Goal: Transaction & Acquisition: Purchase product/service

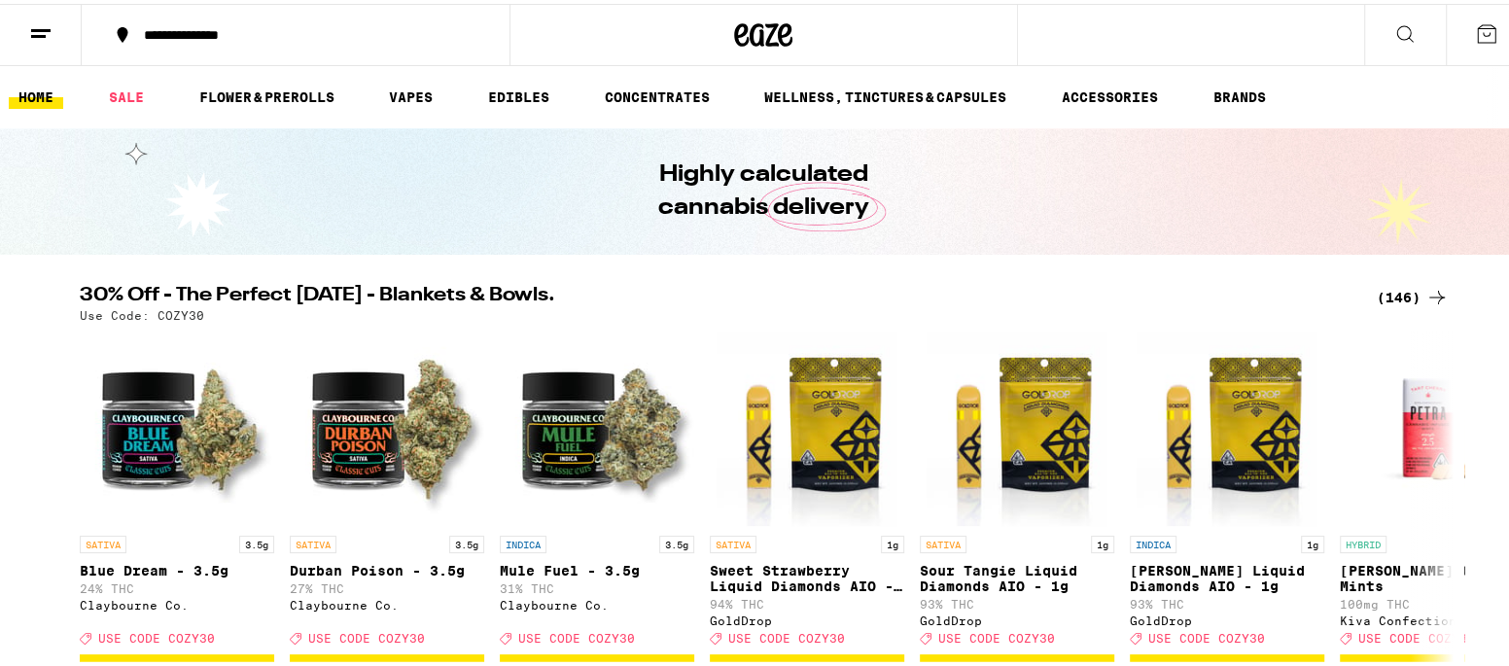
click at [39, 23] on icon at bounding box center [40, 29] width 23 height 23
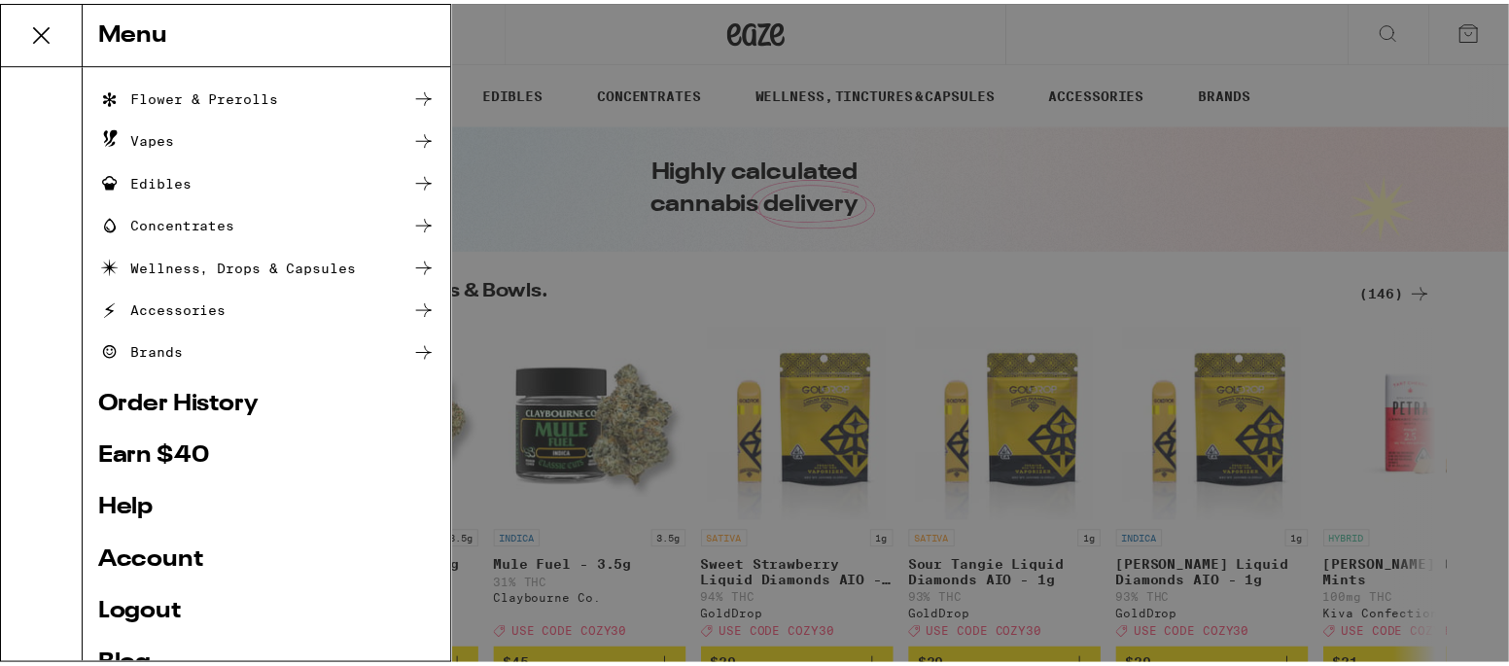
scroll to position [227, 0]
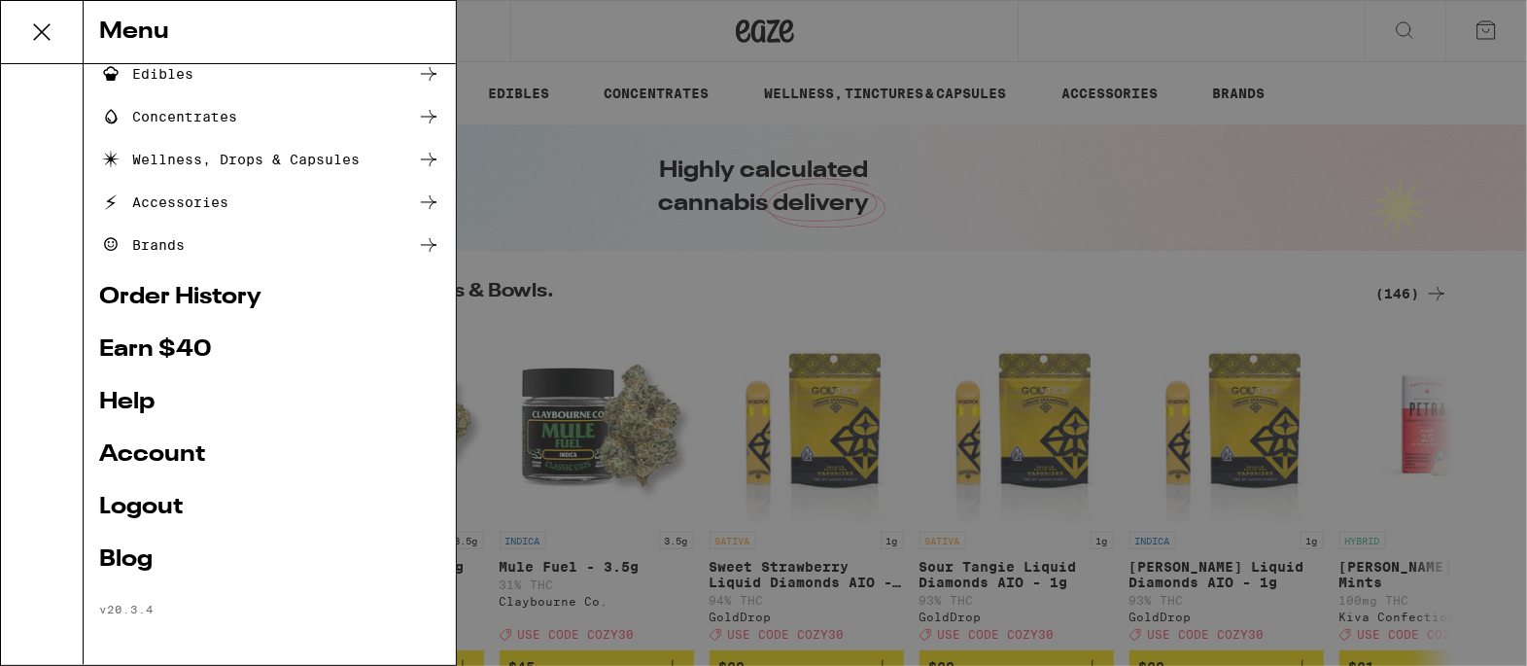
click at [154, 506] on link "Logout" at bounding box center [269, 507] width 341 height 23
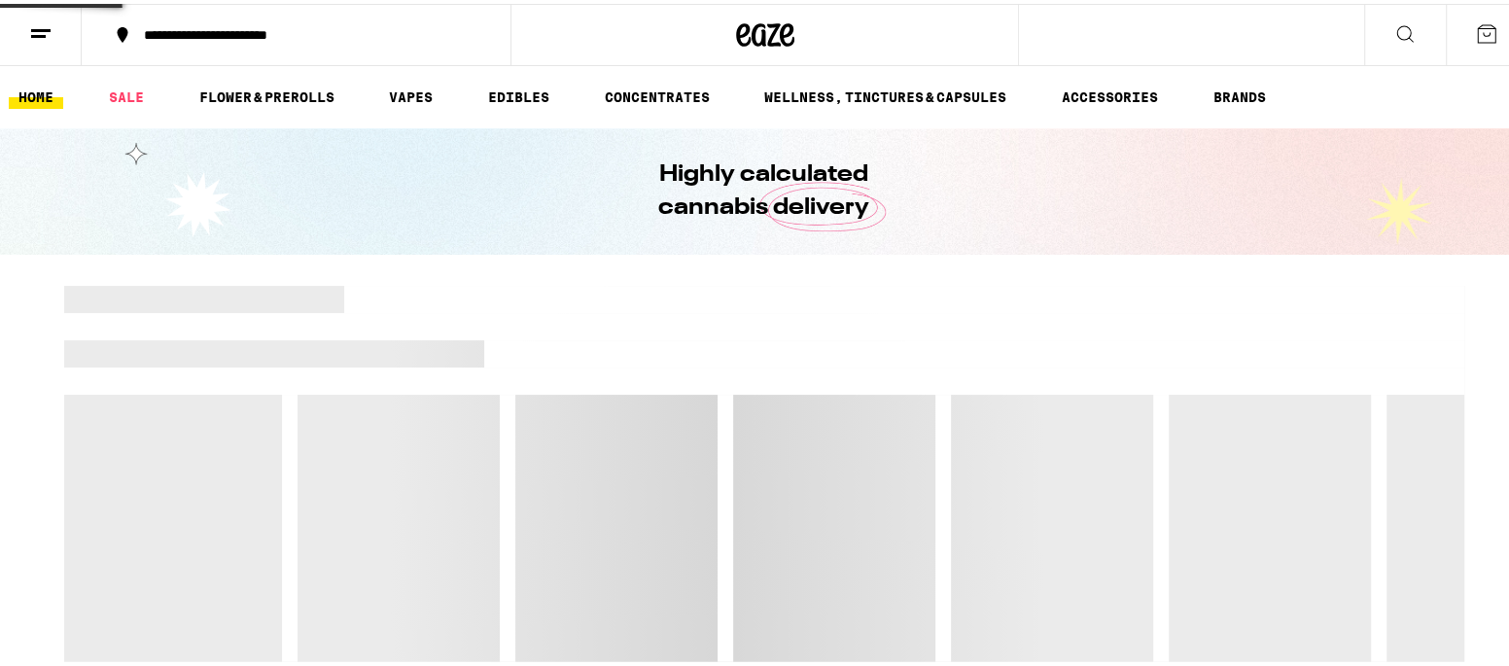
scroll to position [95, 0]
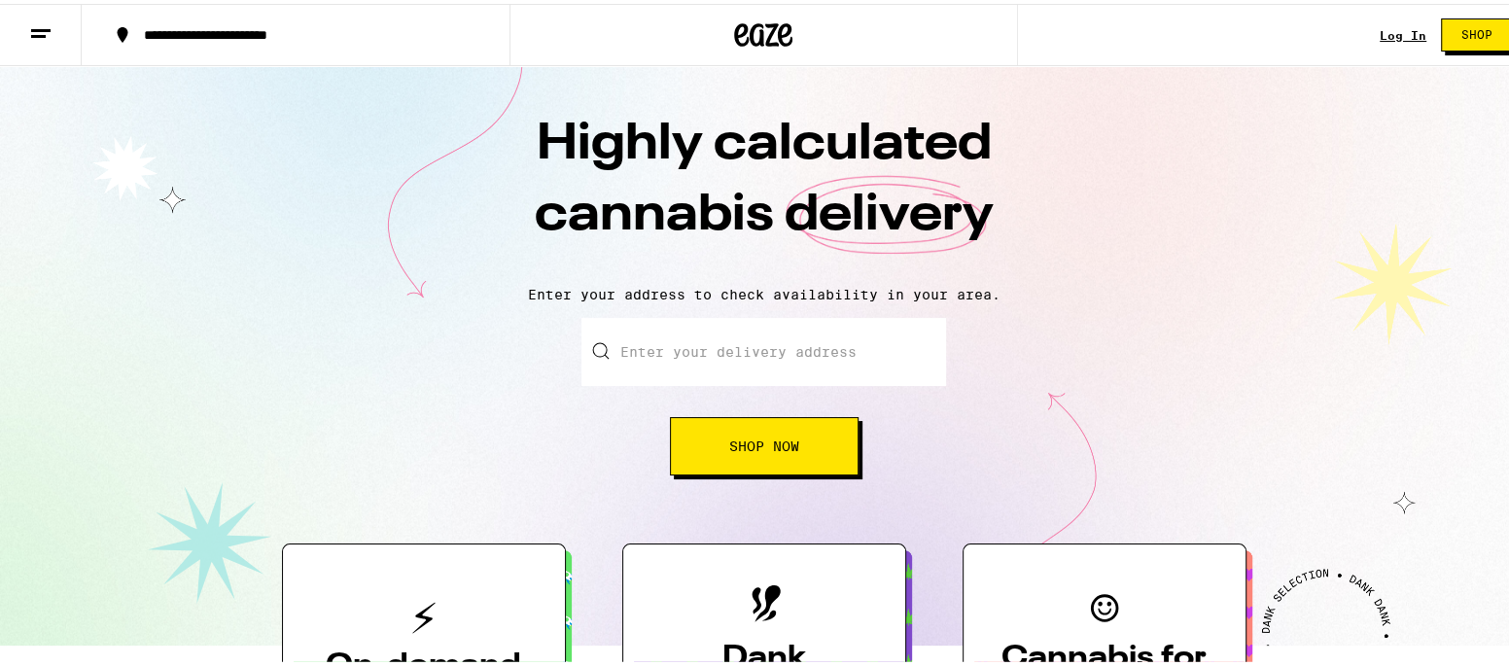
click at [1380, 30] on link "Log In" at bounding box center [1403, 31] width 47 height 13
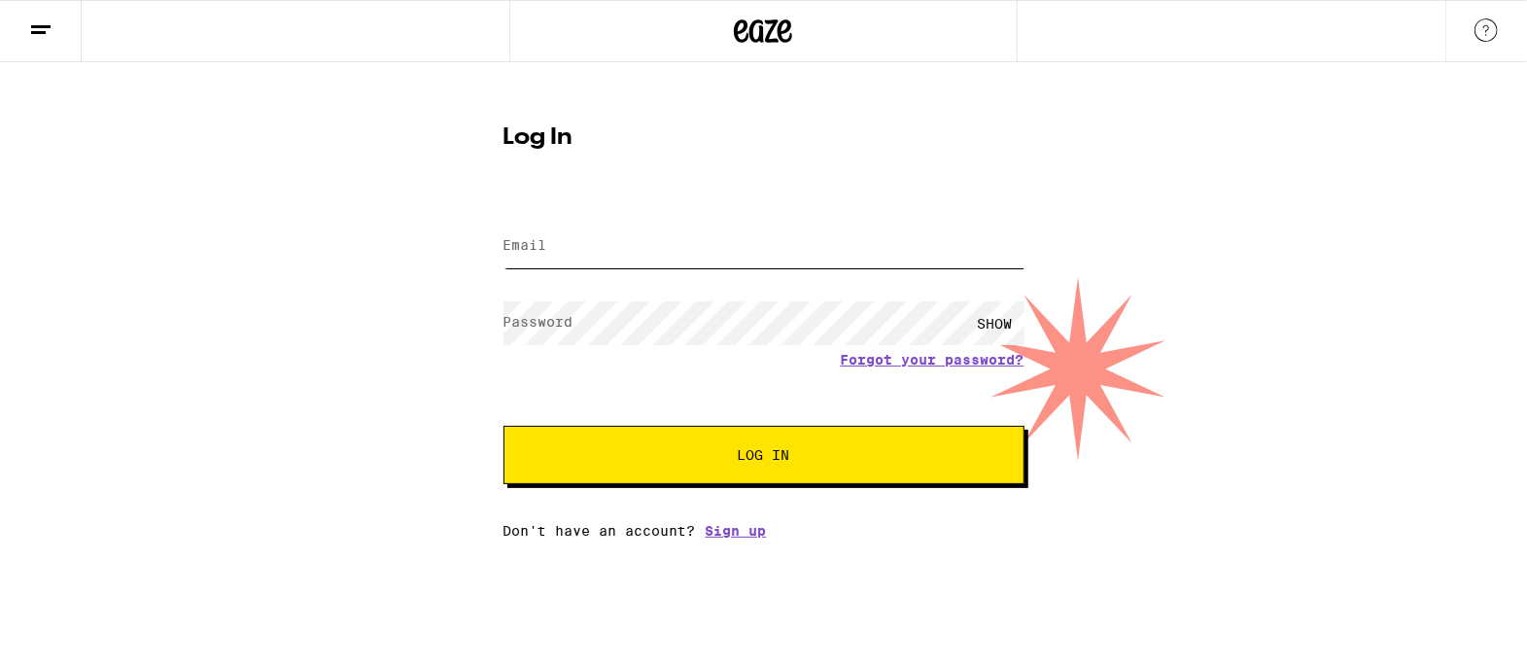
type input "wade.p@yahoo.com"
click at [690, 433] on button "Log In" at bounding box center [764, 455] width 521 height 58
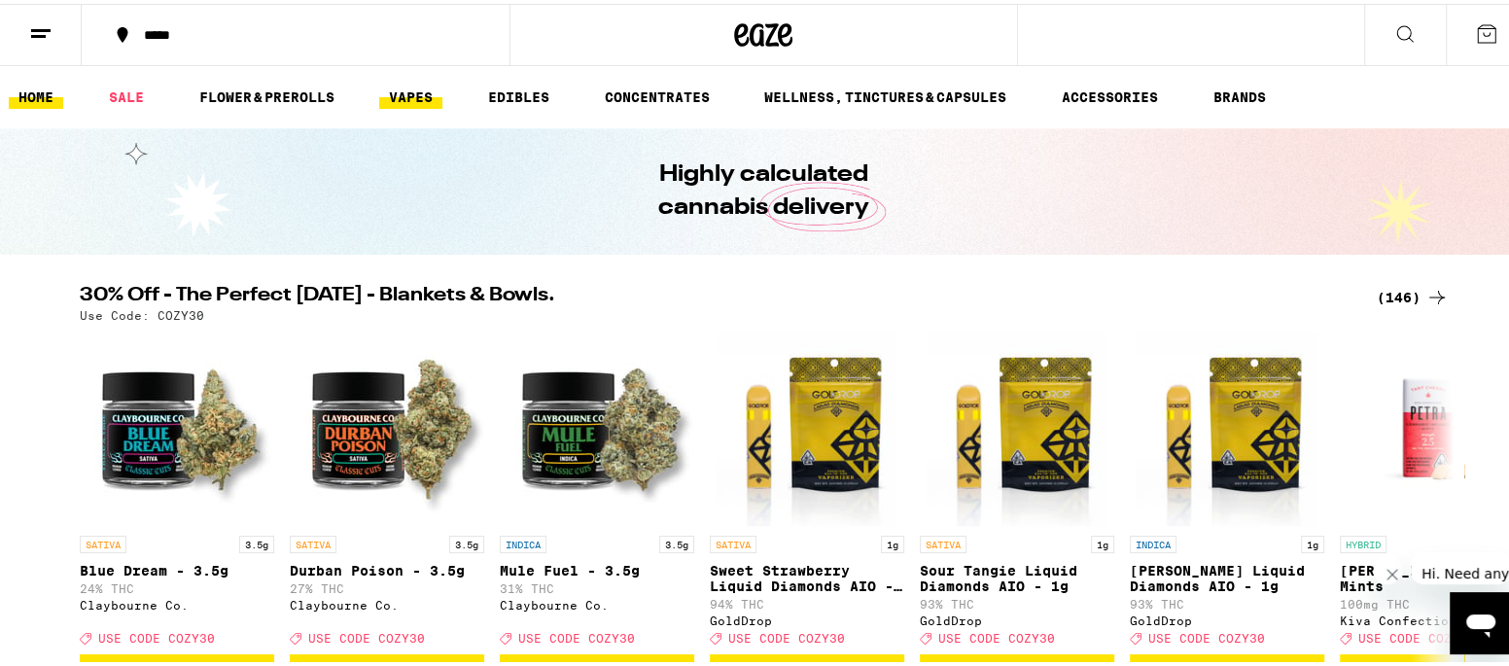
click at [400, 88] on link "VAPES" at bounding box center [410, 93] width 63 height 23
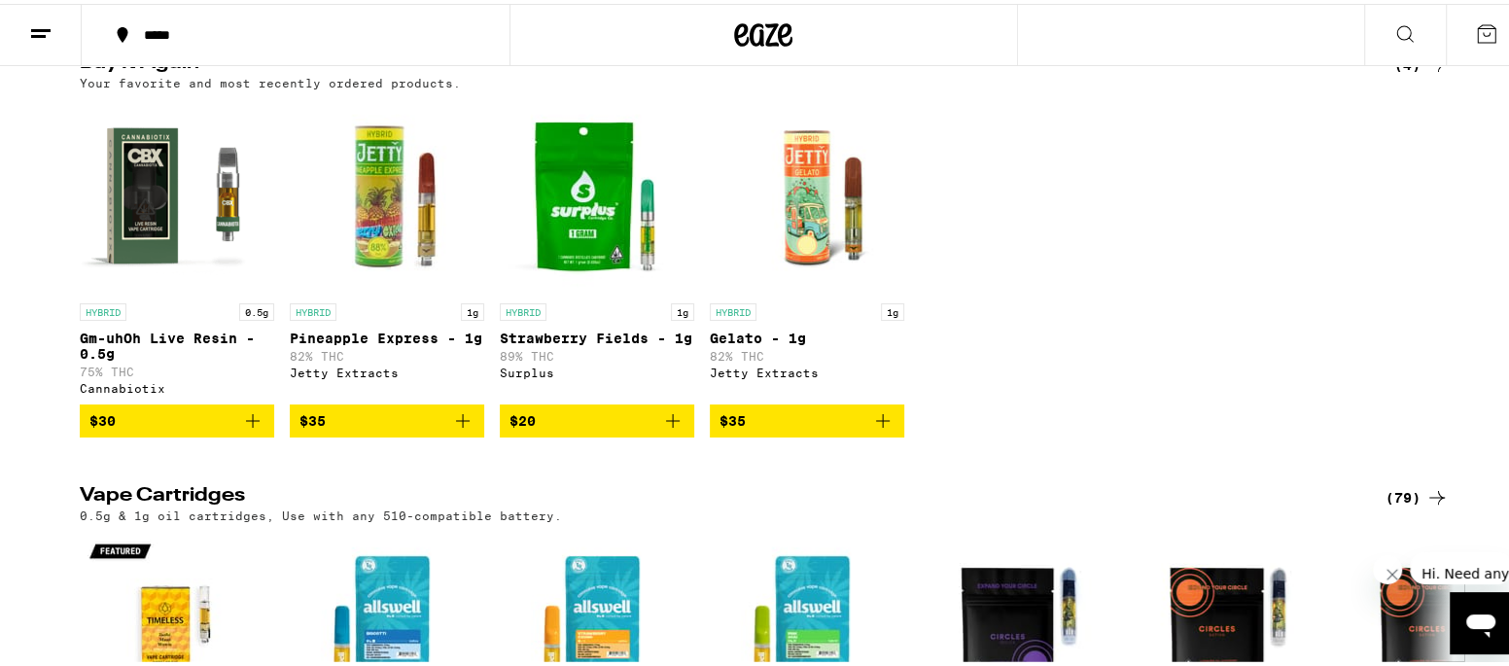
scroll to position [259, 0]
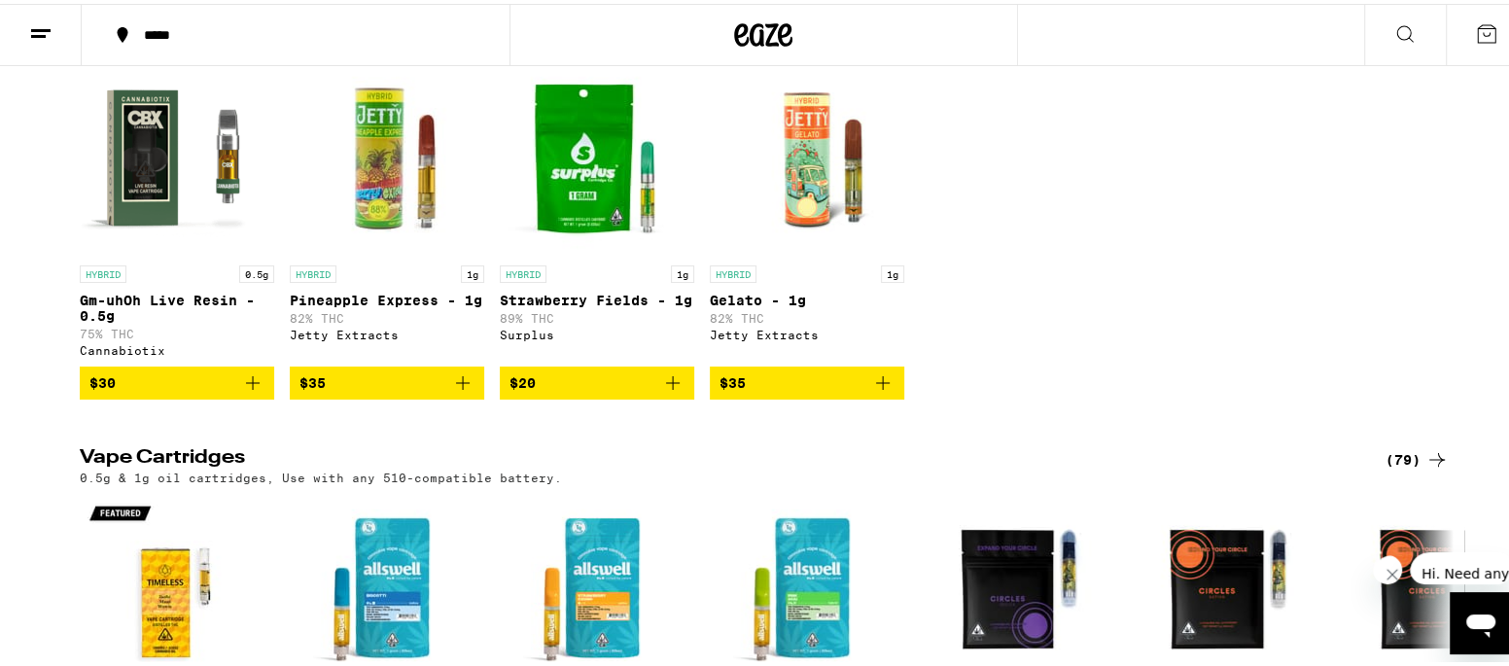
click at [1394, 462] on div "(79)" at bounding box center [1416, 455] width 63 height 23
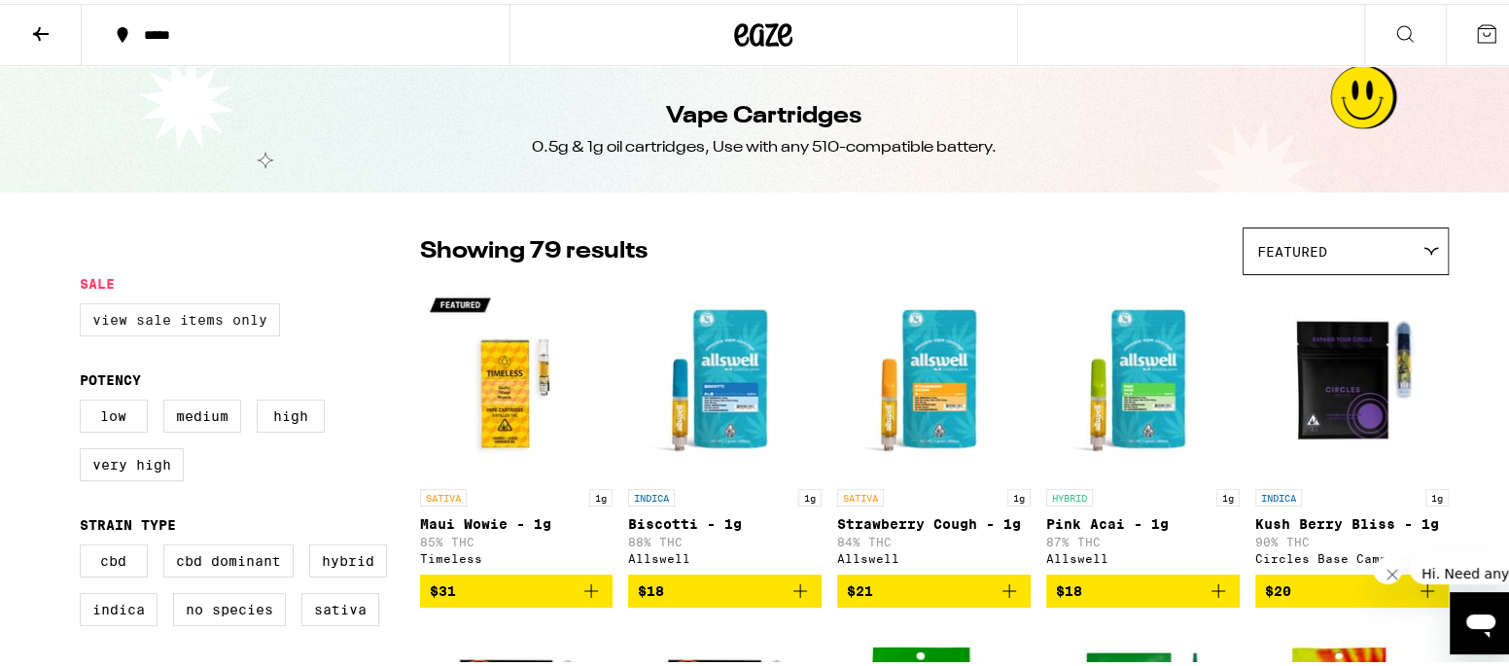
click at [192, 309] on label "View Sale Items Only" at bounding box center [180, 315] width 200 height 33
click at [85, 303] on input "View Sale Items Only" at bounding box center [84, 302] width 1 height 1
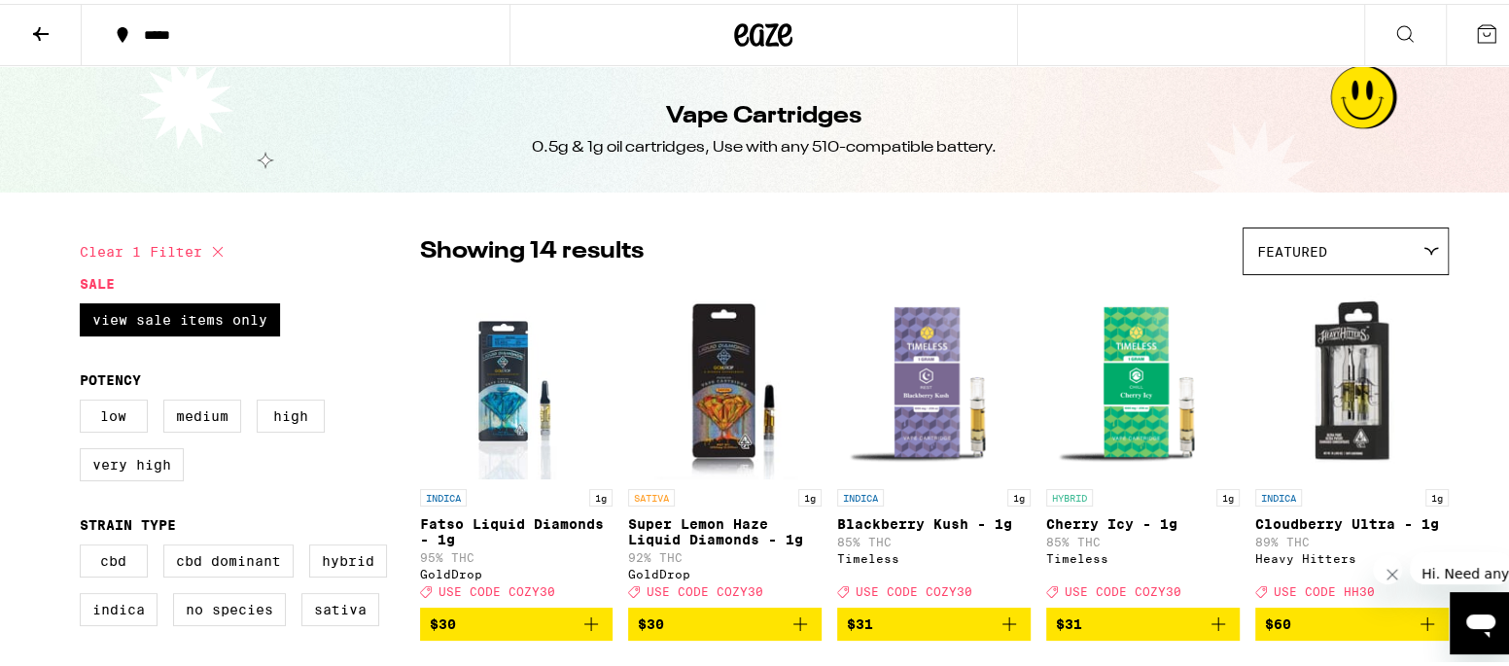
click at [1065, 514] on p "Cherry Icy - 1g" at bounding box center [1142, 520] width 193 height 16
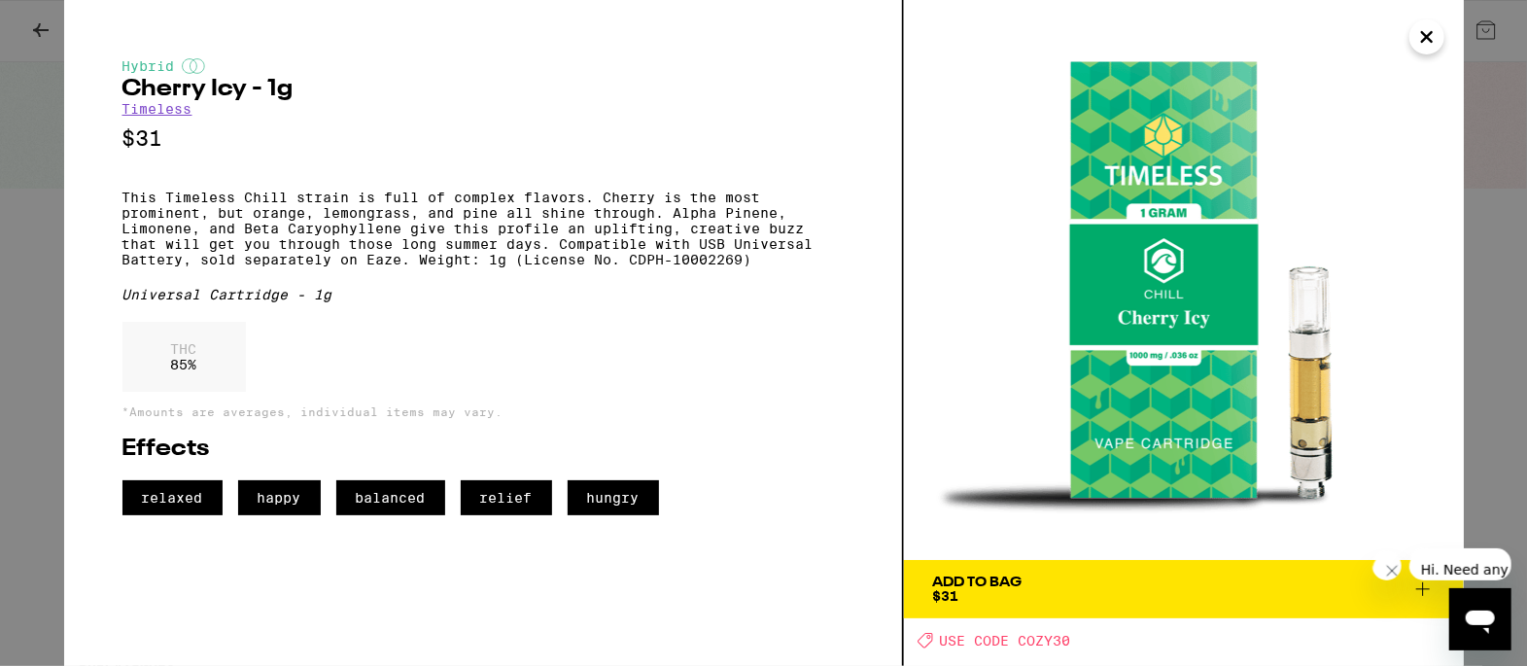
click at [1419, 580] on icon at bounding box center [1423, 589] width 23 height 23
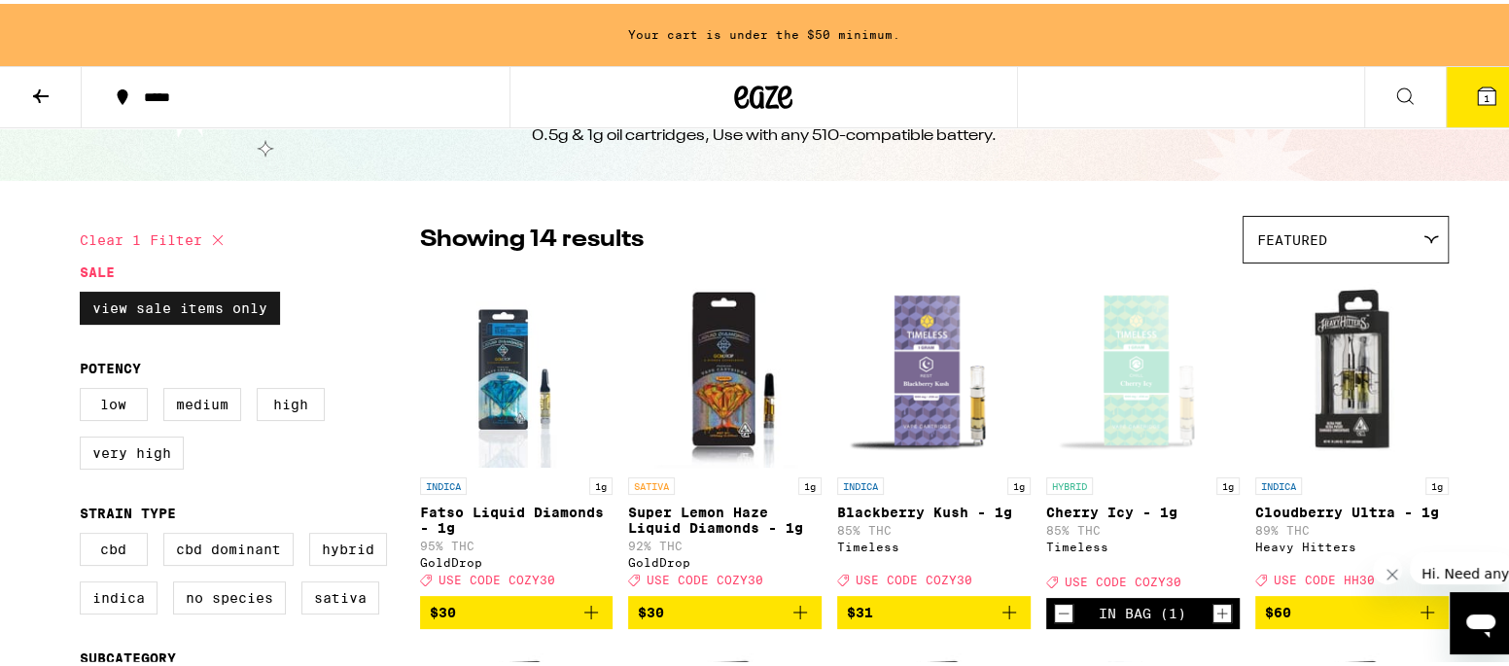
scroll to position [129, 0]
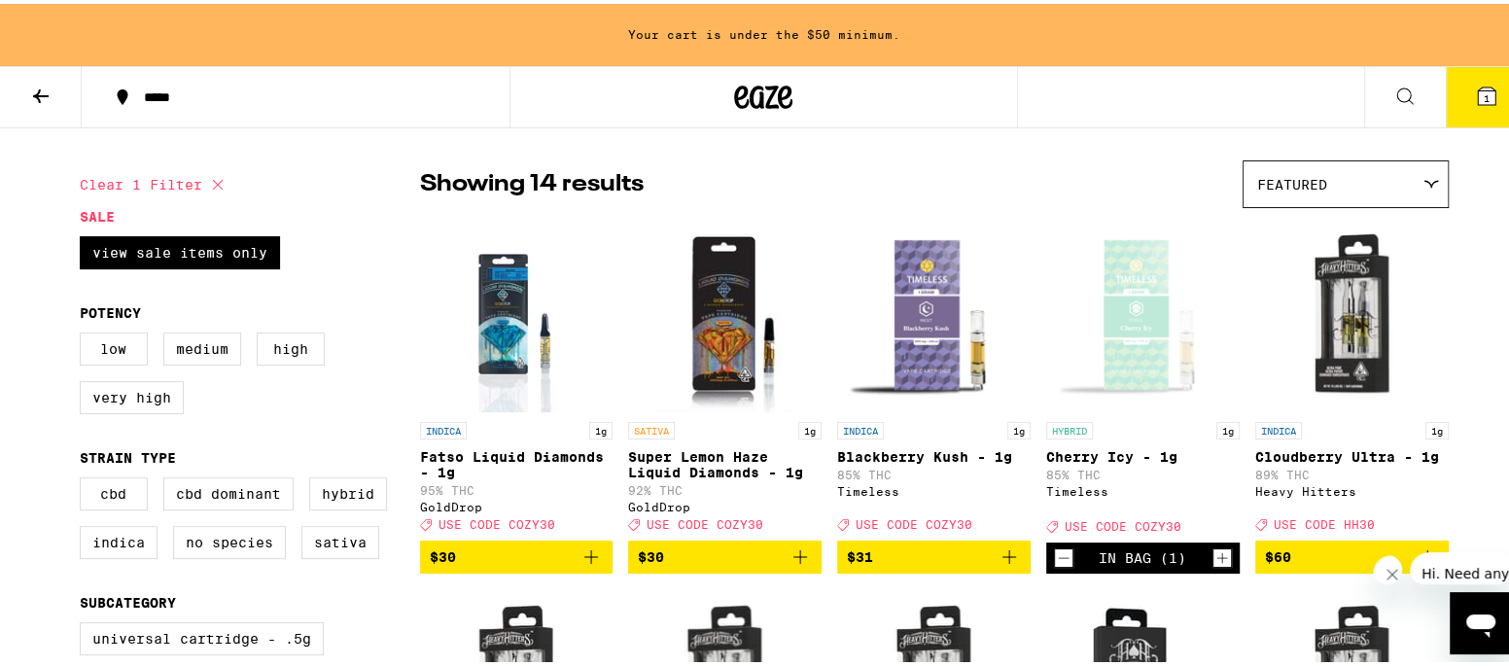
click at [209, 173] on icon at bounding box center [217, 180] width 23 height 23
checkbox input "false"
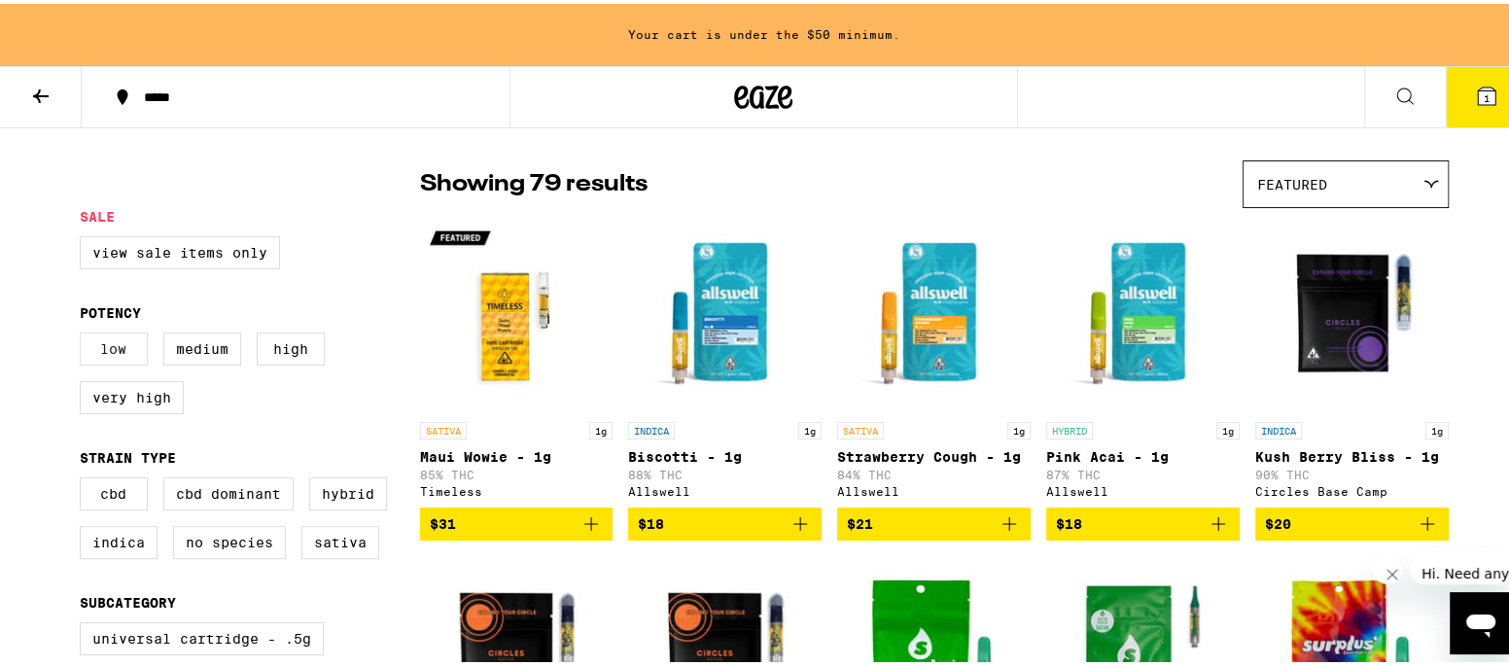
click at [107, 342] on label "Low" at bounding box center [114, 345] width 68 height 33
click at [85, 333] on input "Low" at bounding box center [84, 332] width 1 height 1
checkbox input "true"
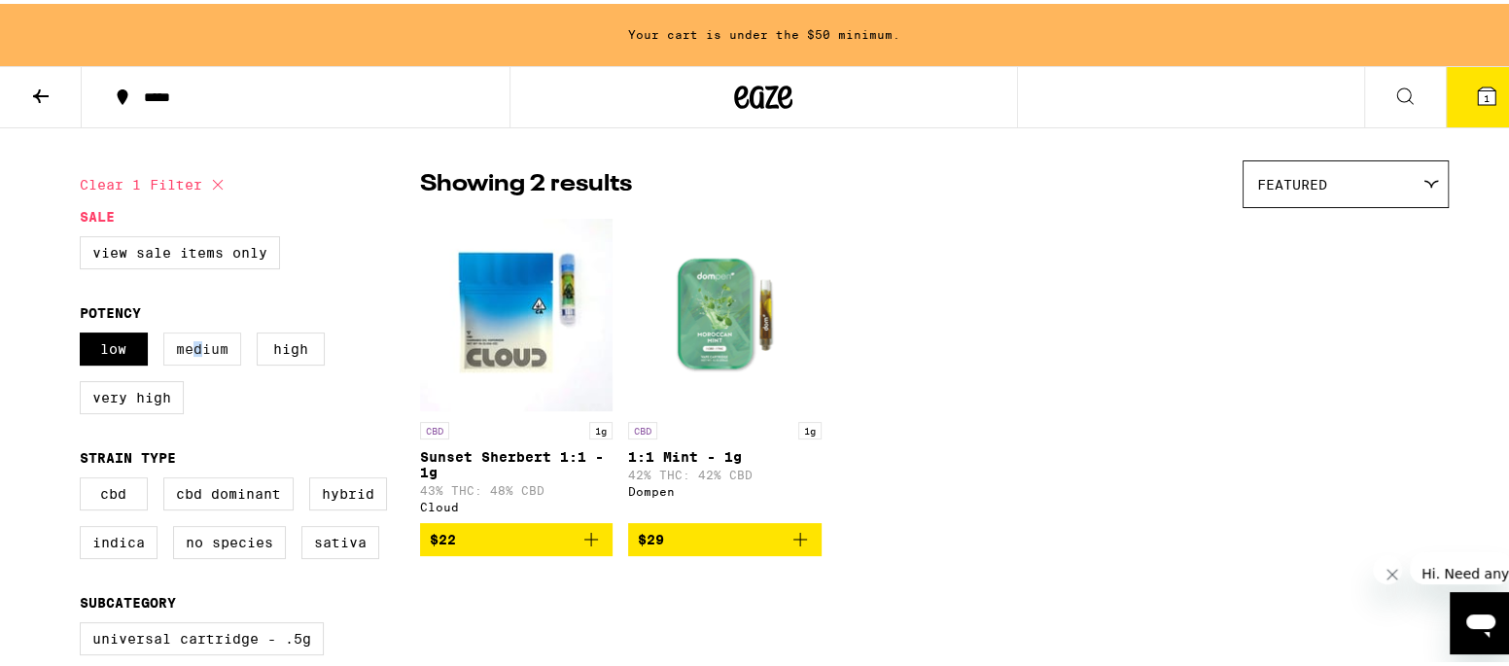
click at [189, 342] on label "Medium" at bounding box center [202, 345] width 78 height 33
click at [194, 348] on label "Medium" at bounding box center [202, 345] width 78 height 33
click at [85, 333] on input "Medium" at bounding box center [84, 332] width 1 height 1
checkbox input "true"
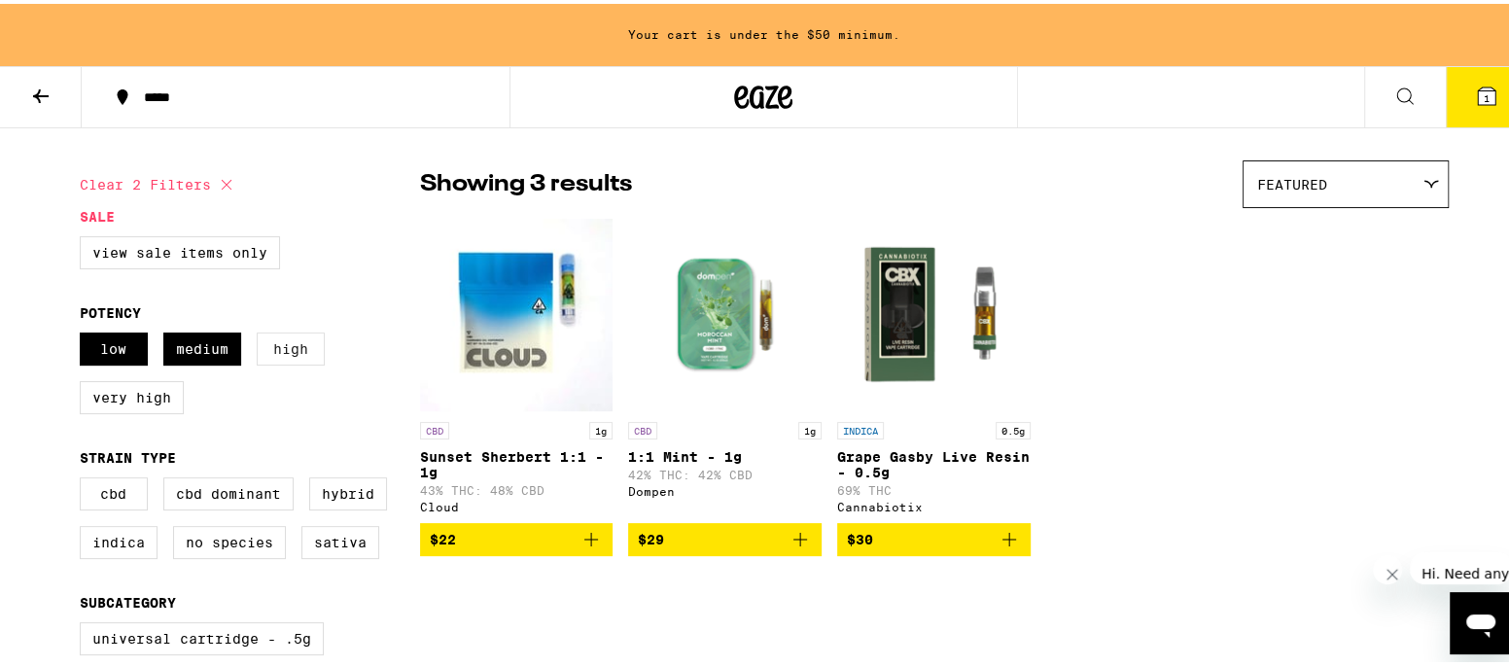
click at [279, 343] on label "High" at bounding box center [291, 345] width 68 height 33
click at [85, 333] on input "High" at bounding box center [84, 332] width 1 height 1
checkbox input "true"
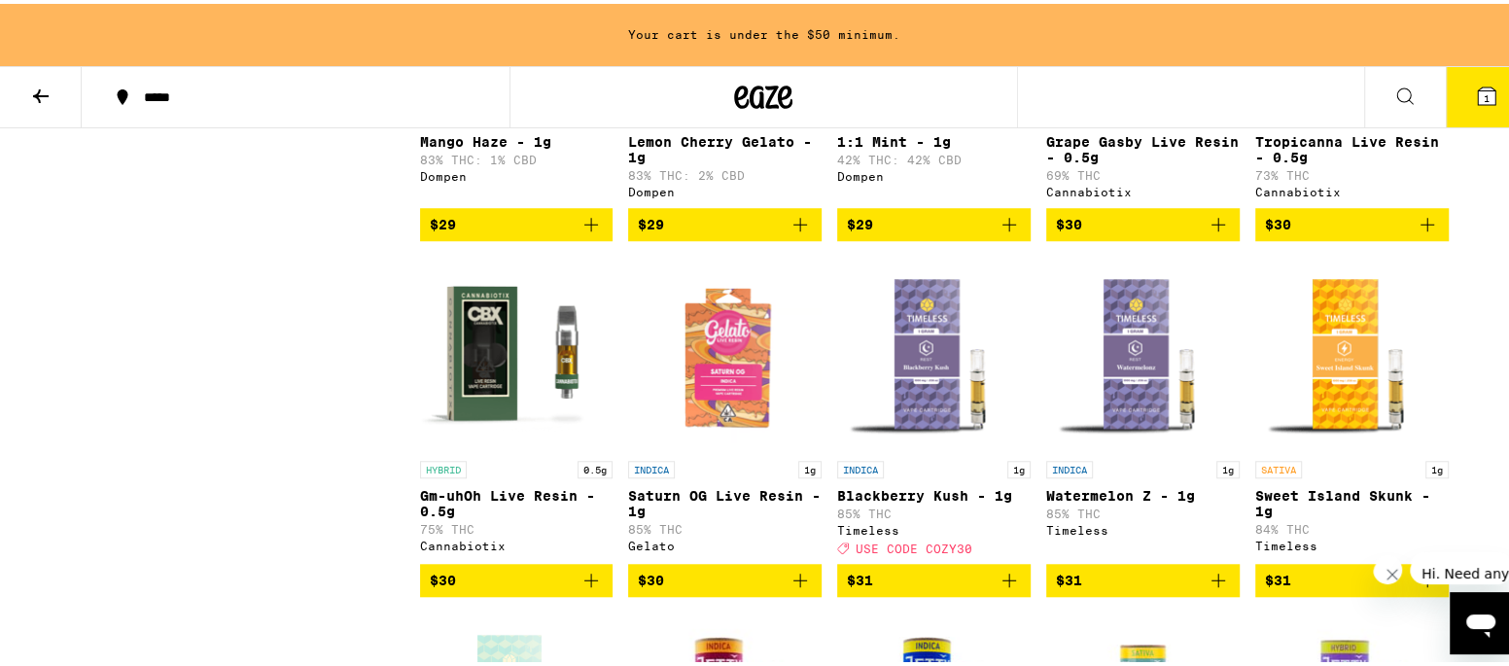
scroll to position [1167, 0]
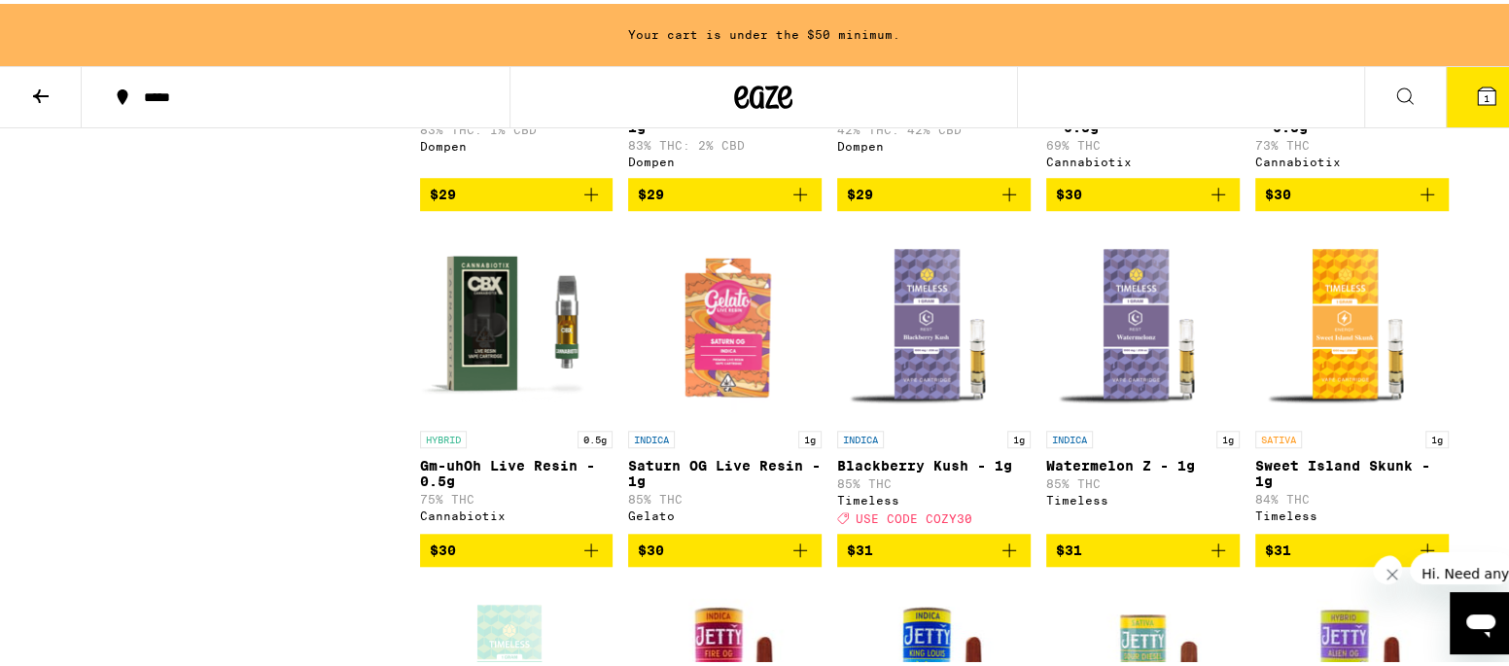
click at [472, 394] on img "Open page for Gm-uhOh Live Resin - 0.5g from Cannabiotix" at bounding box center [516, 320] width 193 height 194
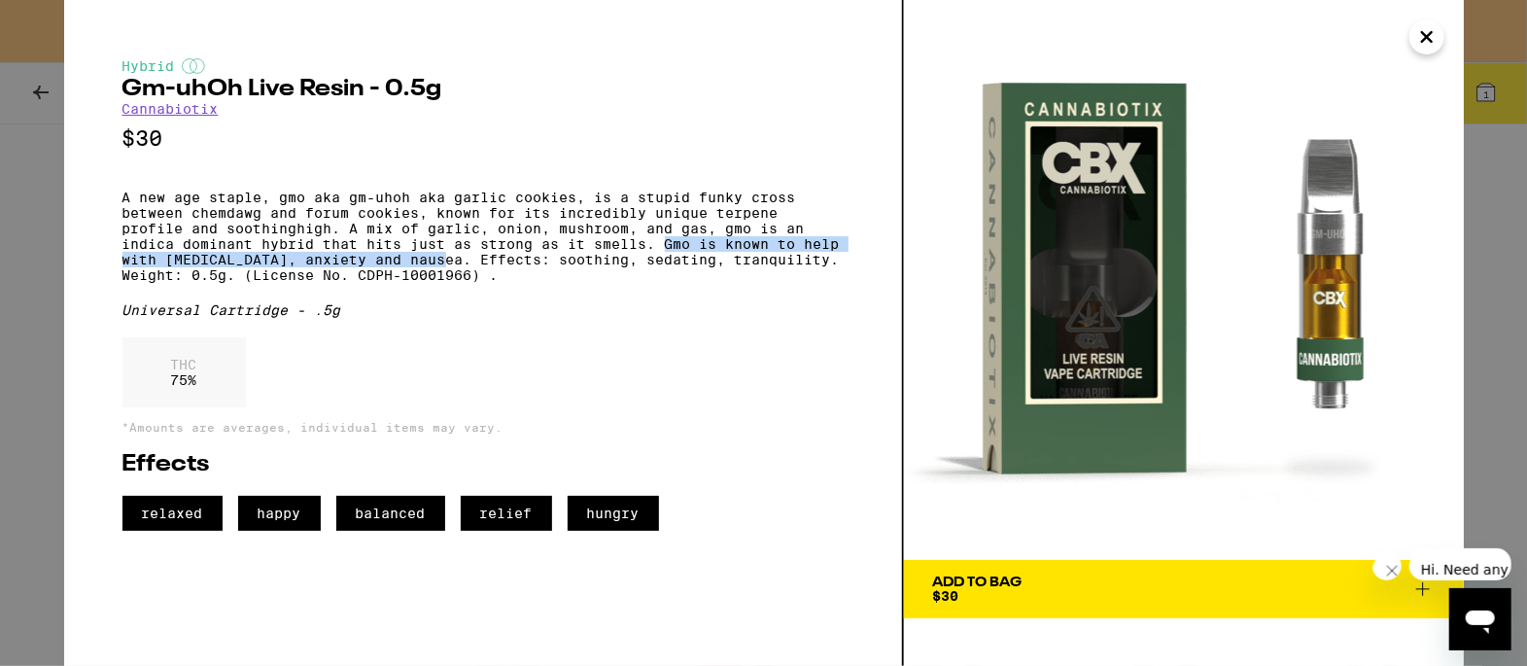
drag, startPoint x: 663, startPoint y: 261, endPoint x: 450, endPoint y: 279, distance: 213.7
click at [450, 279] on p "A new age staple, gmo aka gm-uhoh aka garlic cookies, is a stupid funky cross b…" at bounding box center [483, 236] width 721 height 93
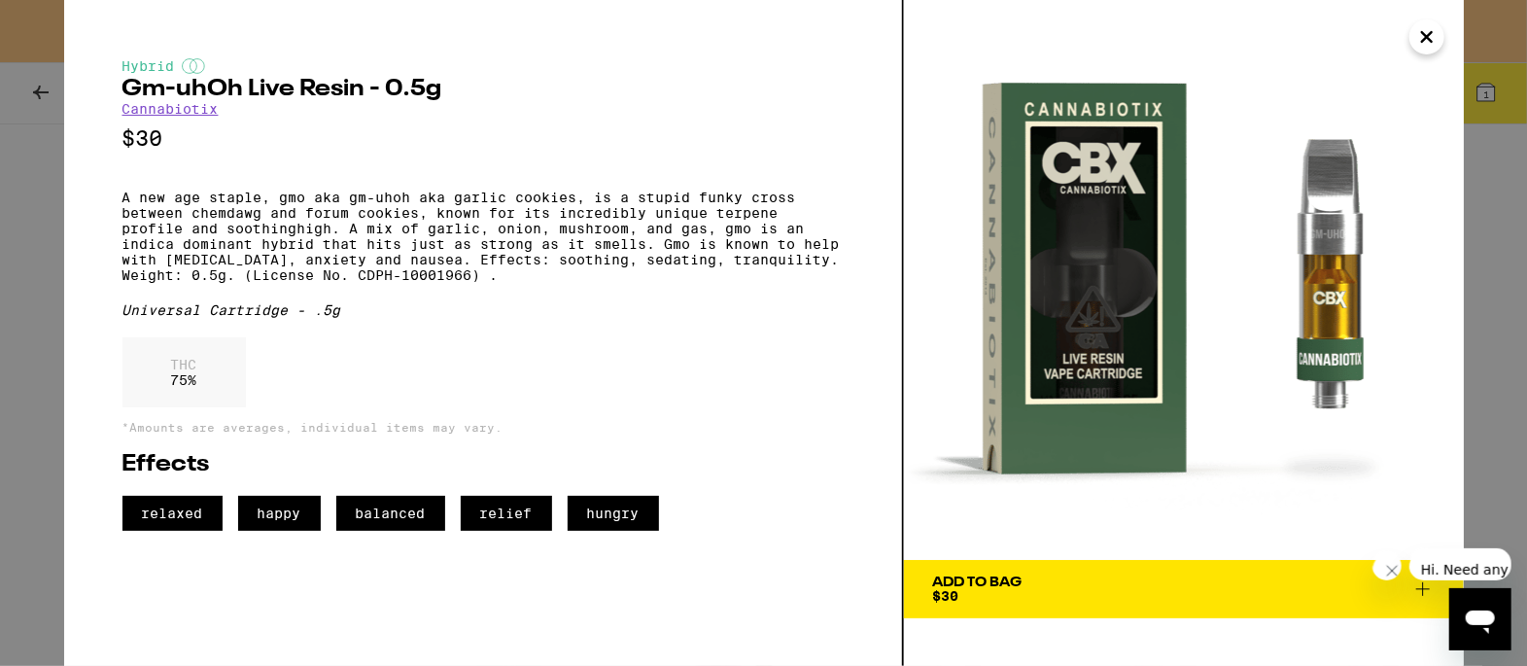
click at [497, 283] on p "A new age staple, gmo aka gm-uhoh aka garlic cookies, is a stupid funky cross b…" at bounding box center [483, 236] width 721 height 93
click at [1430, 38] on icon "Close" at bounding box center [1427, 36] width 23 height 29
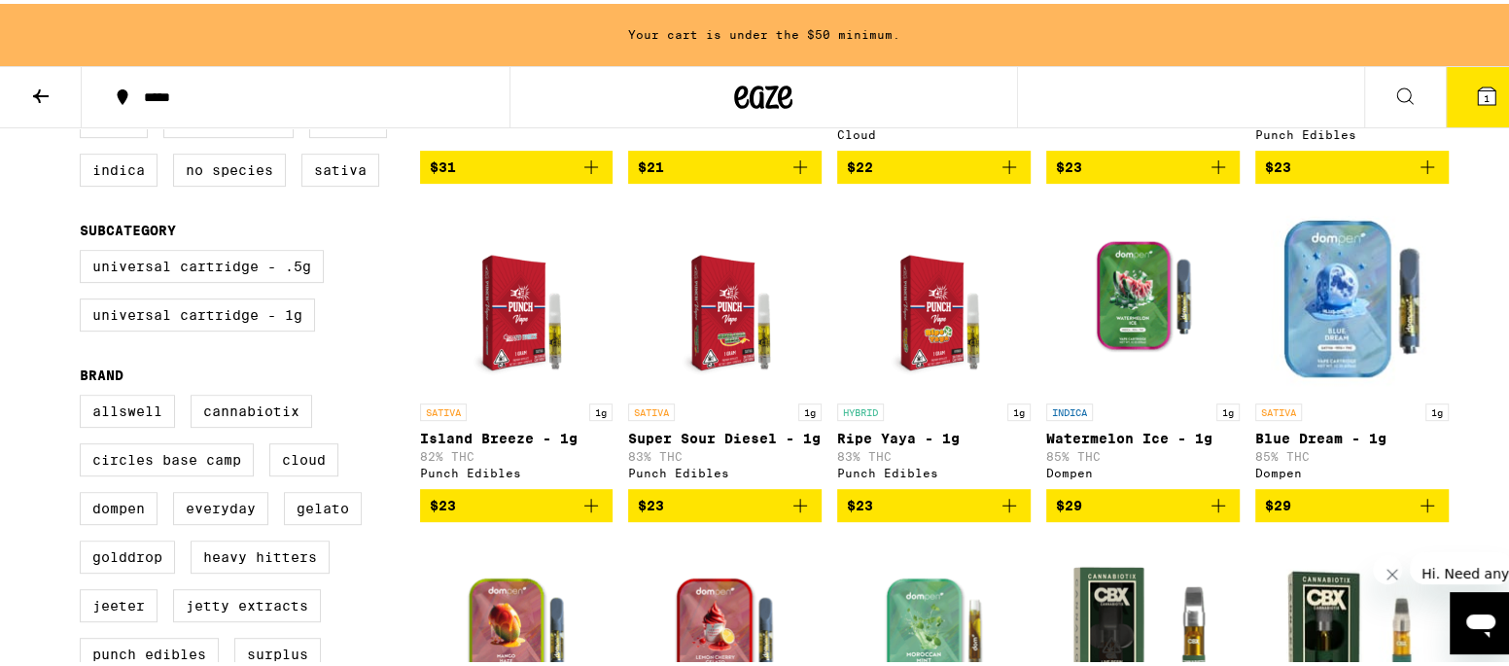
scroll to position [389, 0]
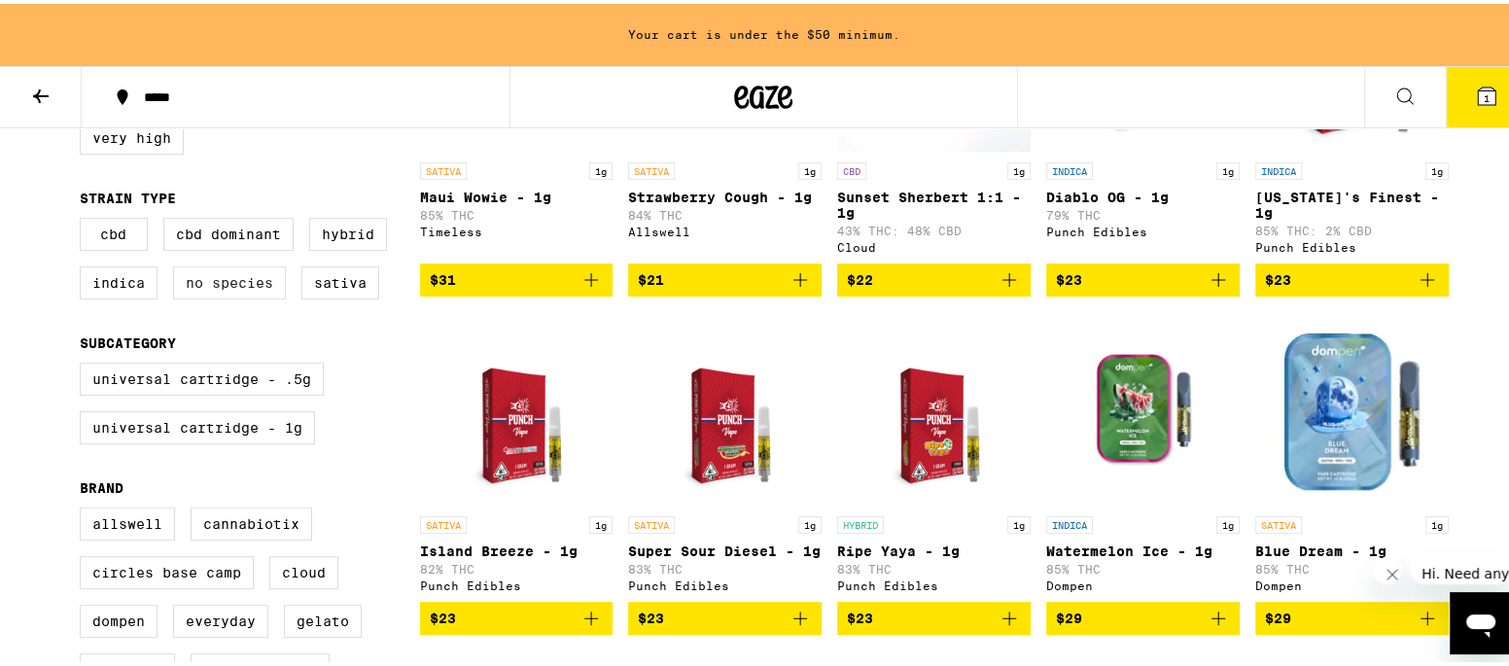
click at [228, 281] on label "No Species" at bounding box center [229, 279] width 113 height 33
click at [85, 218] on input "No Species" at bounding box center [84, 217] width 1 height 1
checkbox input "true"
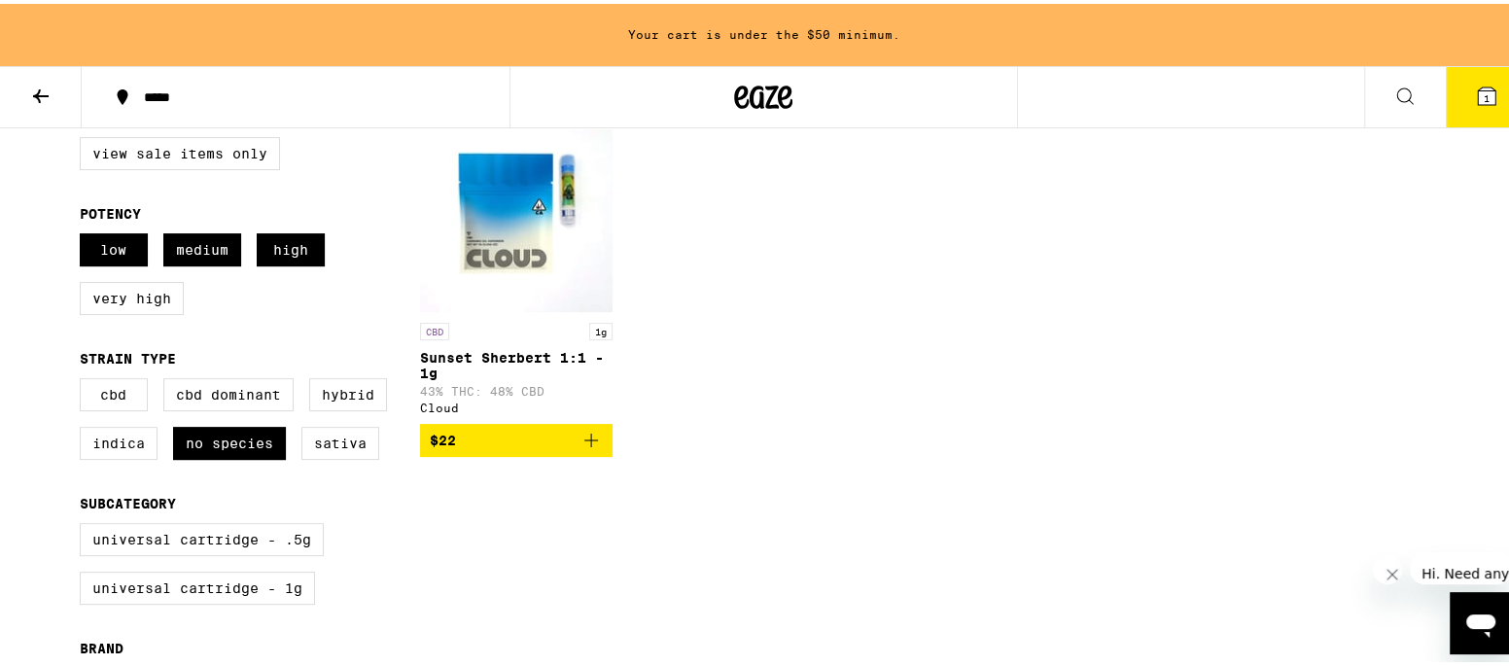
scroll to position [259, 0]
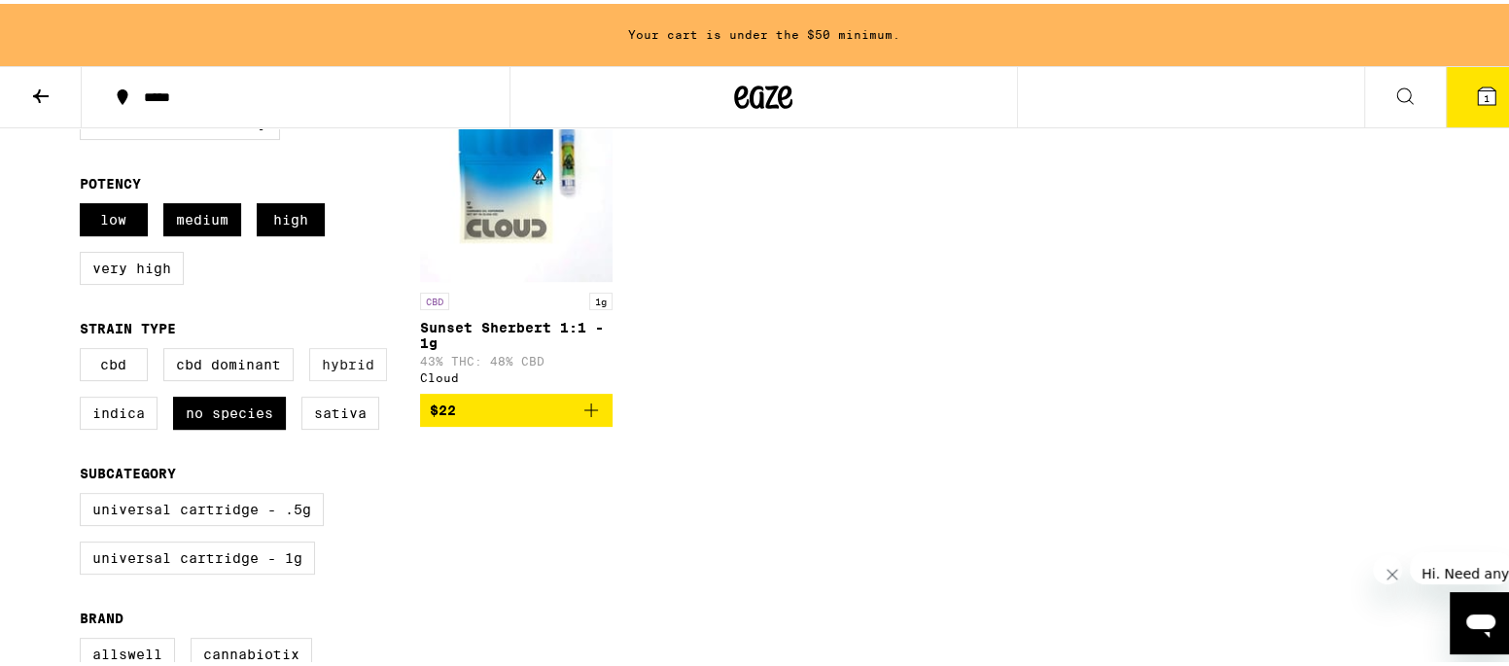
click at [340, 366] on label "Hybrid" at bounding box center [348, 360] width 78 height 33
click at [85, 348] on input "Hybrid" at bounding box center [84, 347] width 1 height 1
checkbox input "true"
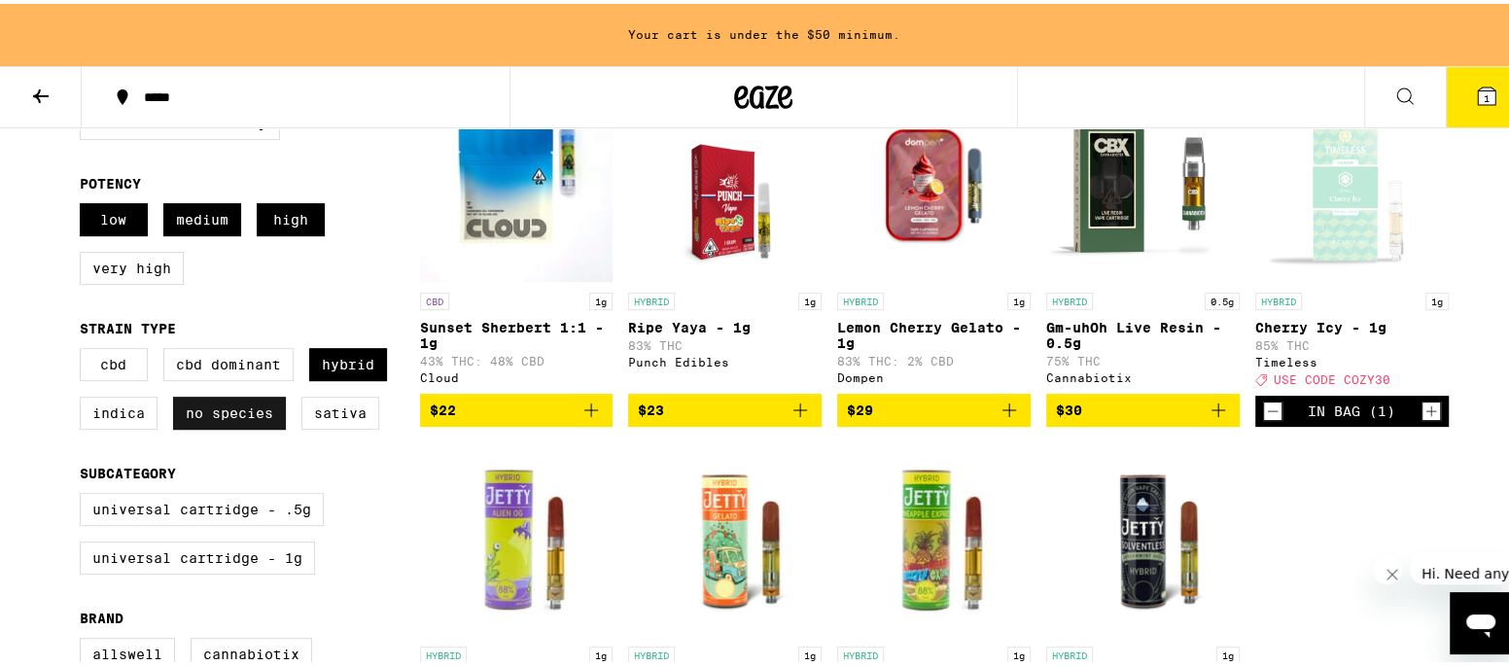
click at [243, 407] on label "No Species" at bounding box center [229, 409] width 113 height 33
click at [85, 348] on input "No Species" at bounding box center [84, 347] width 1 height 1
checkbox input "false"
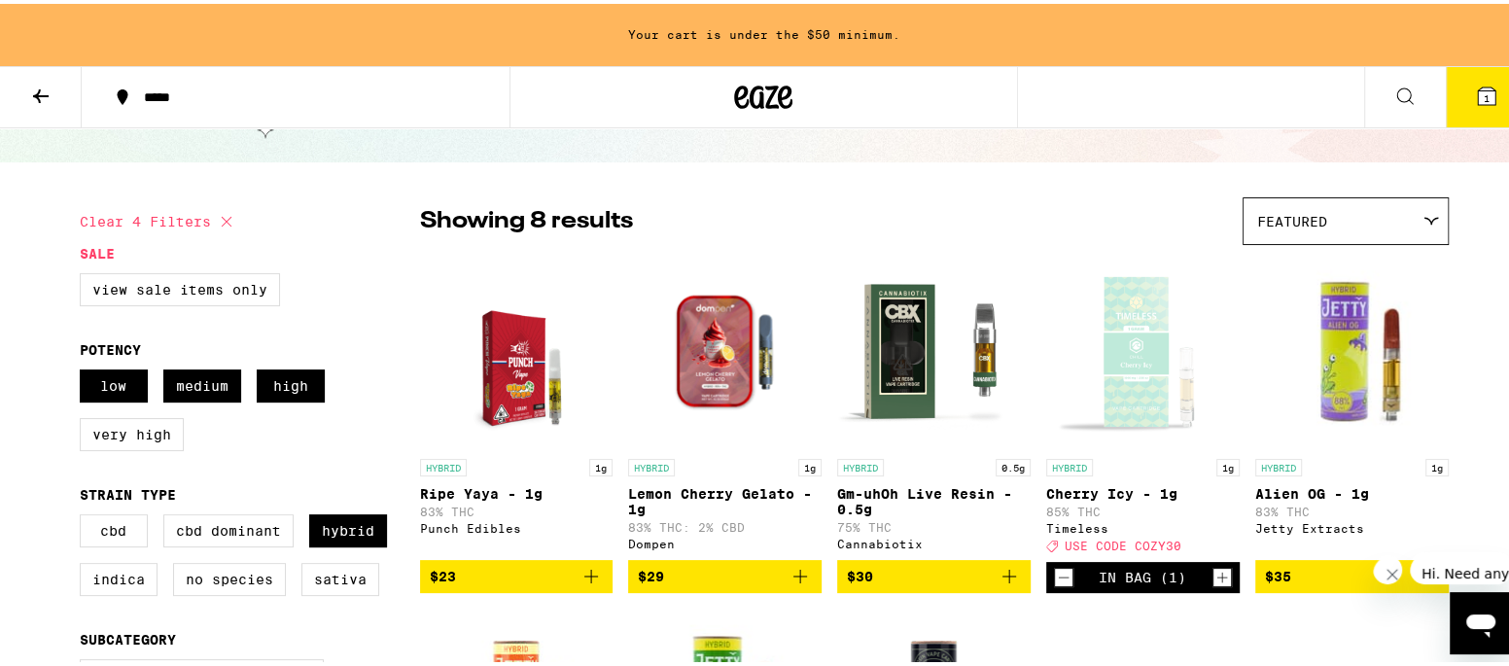
scroll to position [129, 0]
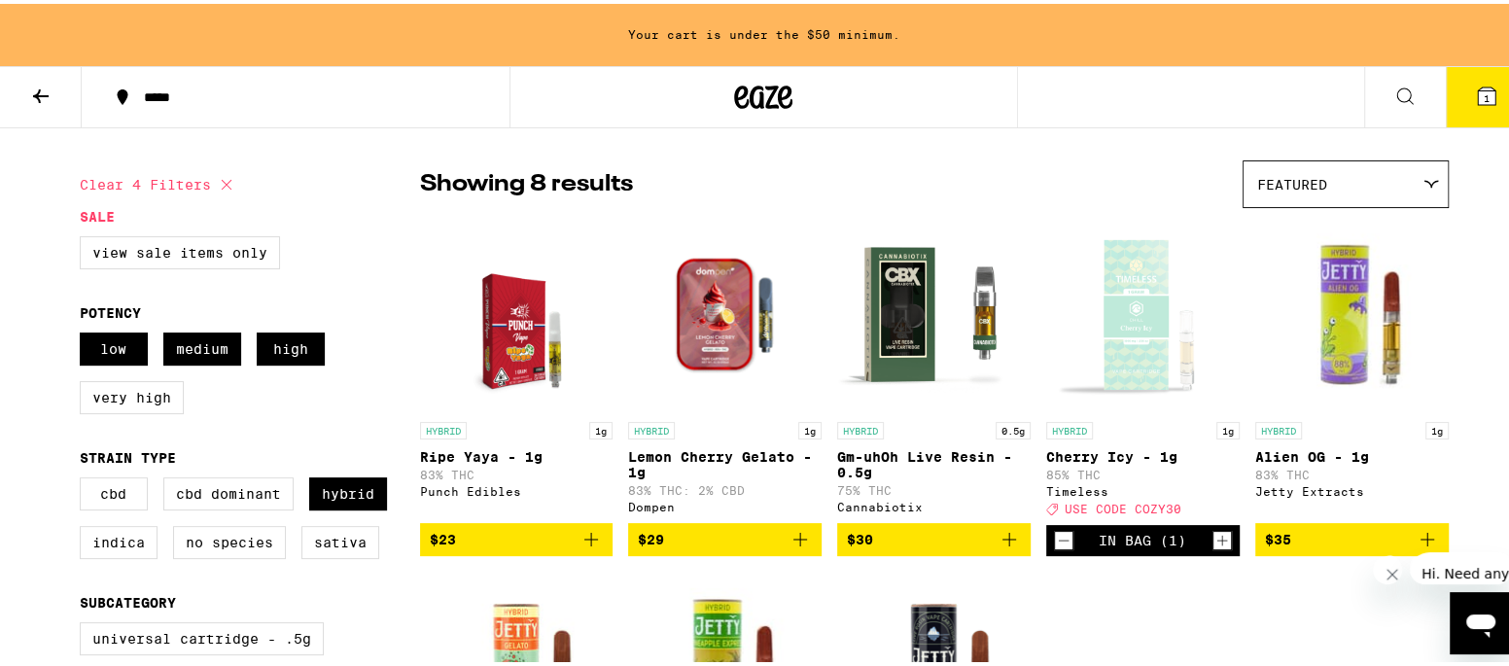
click at [25, 86] on button at bounding box center [41, 93] width 82 height 61
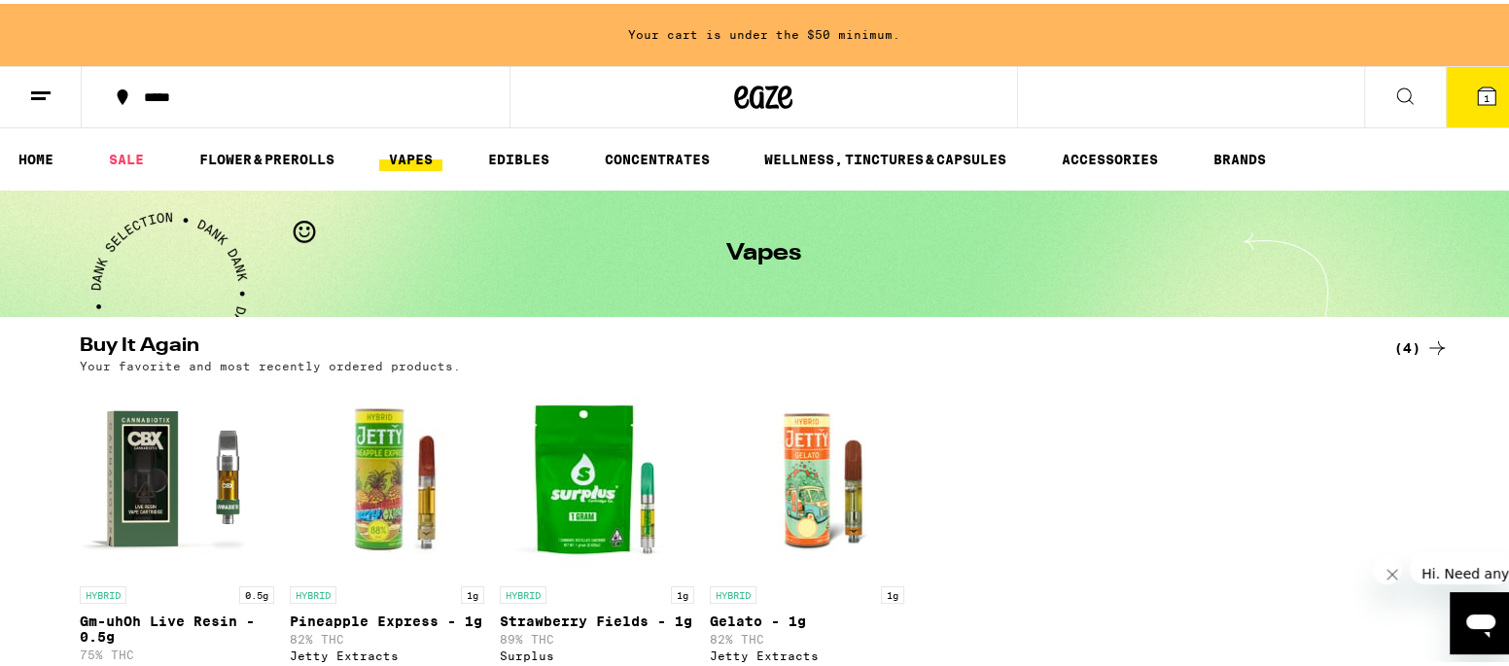
click at [48, 88] on line at bounding box center [40, 88] width 19 height 0
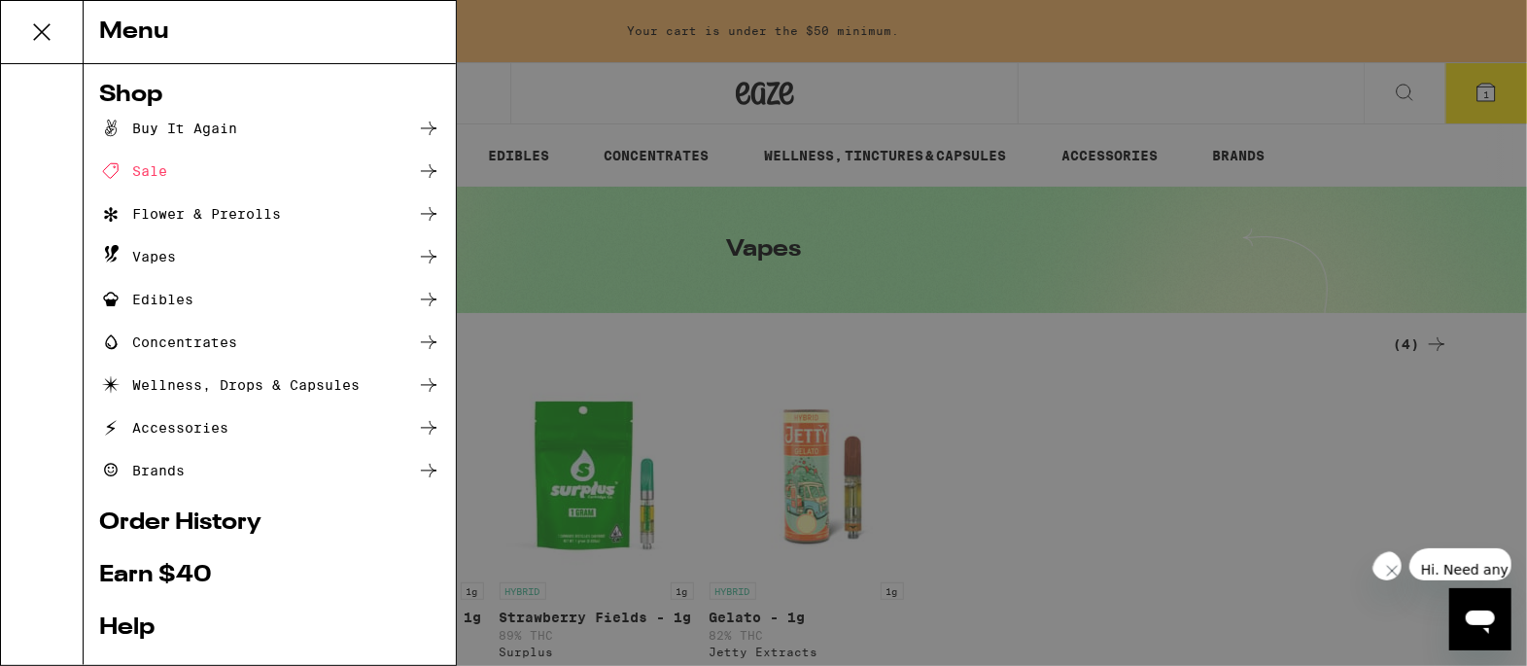
click at [582, 104] on div "Menu Shop Buy It Again Sale Flower & Prerolls Vapes Edibles Concentrates Wellne…" at bounding box center [763, 333] width 1527 height 666
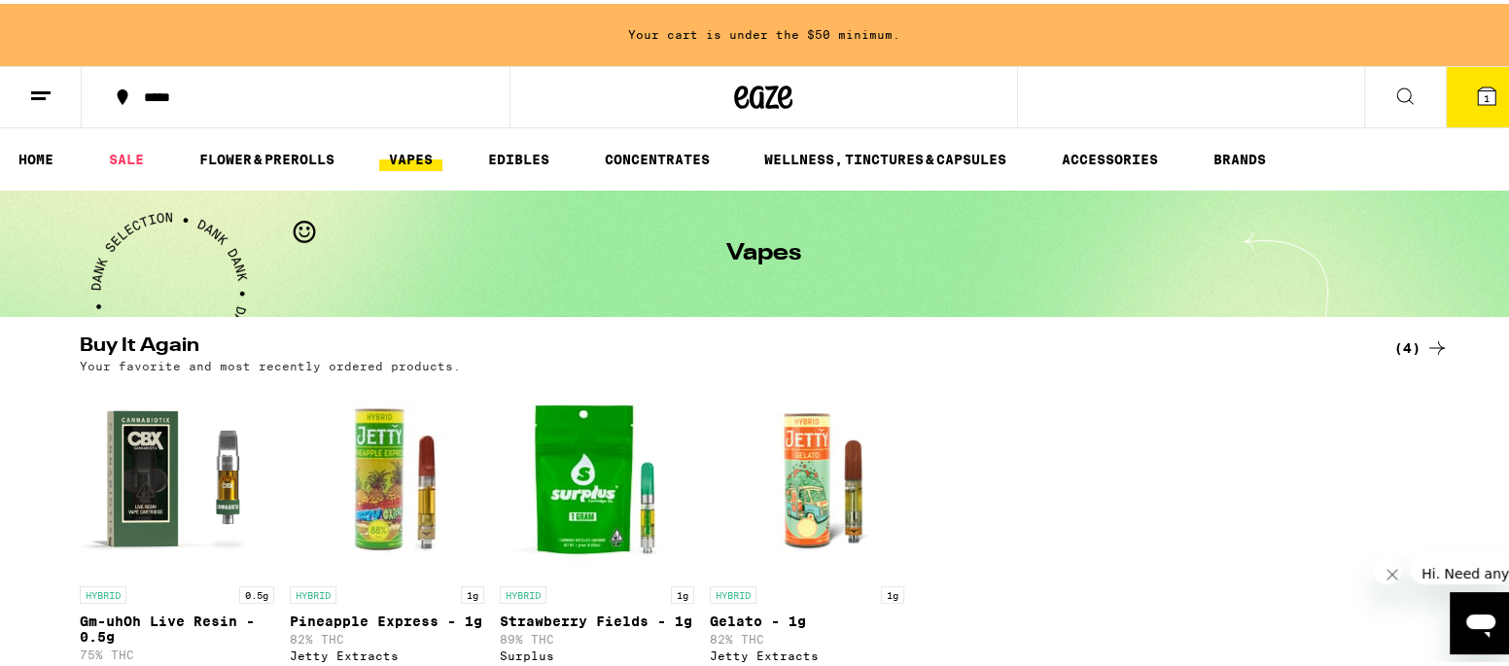
click at [1484, 94] on span "1" at bounding box center [1487, 94] width 6 height 12
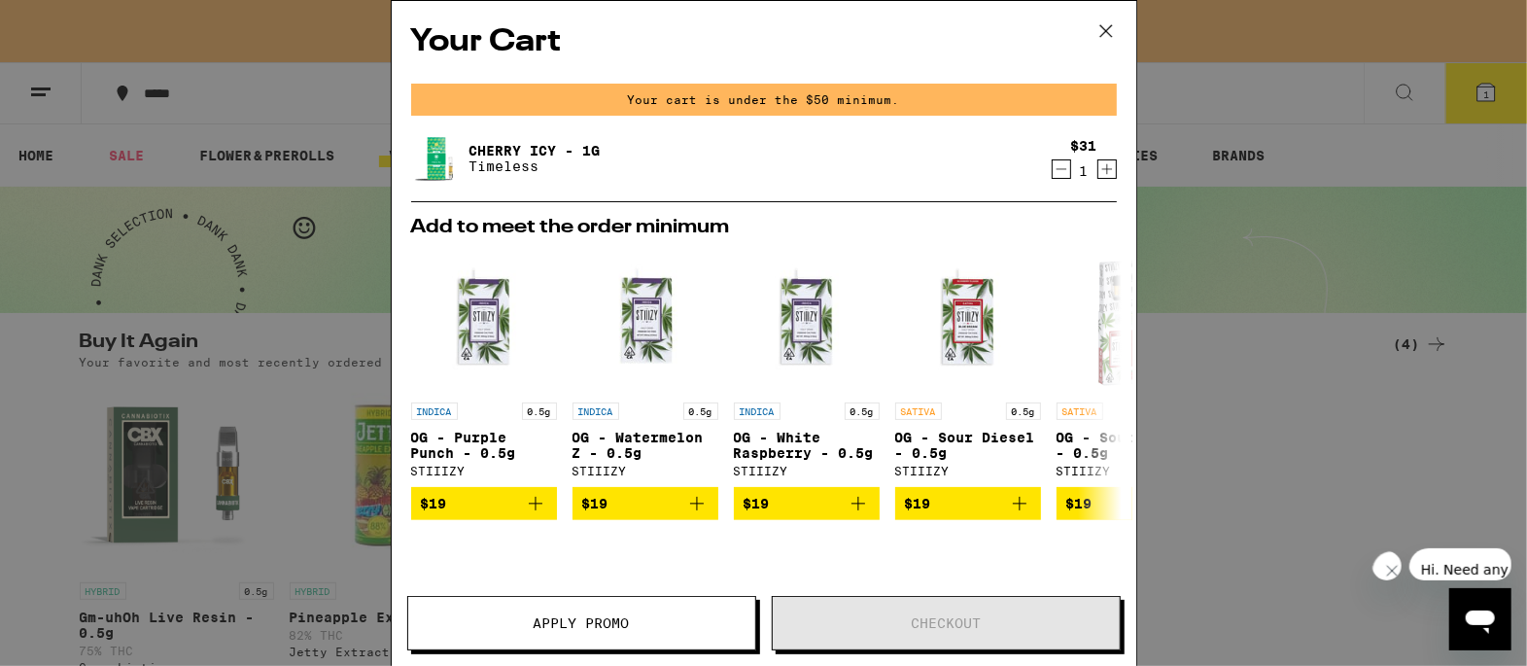
click at [1104, 33] on icon at bounding box center [1106, 31] width 12 height 12
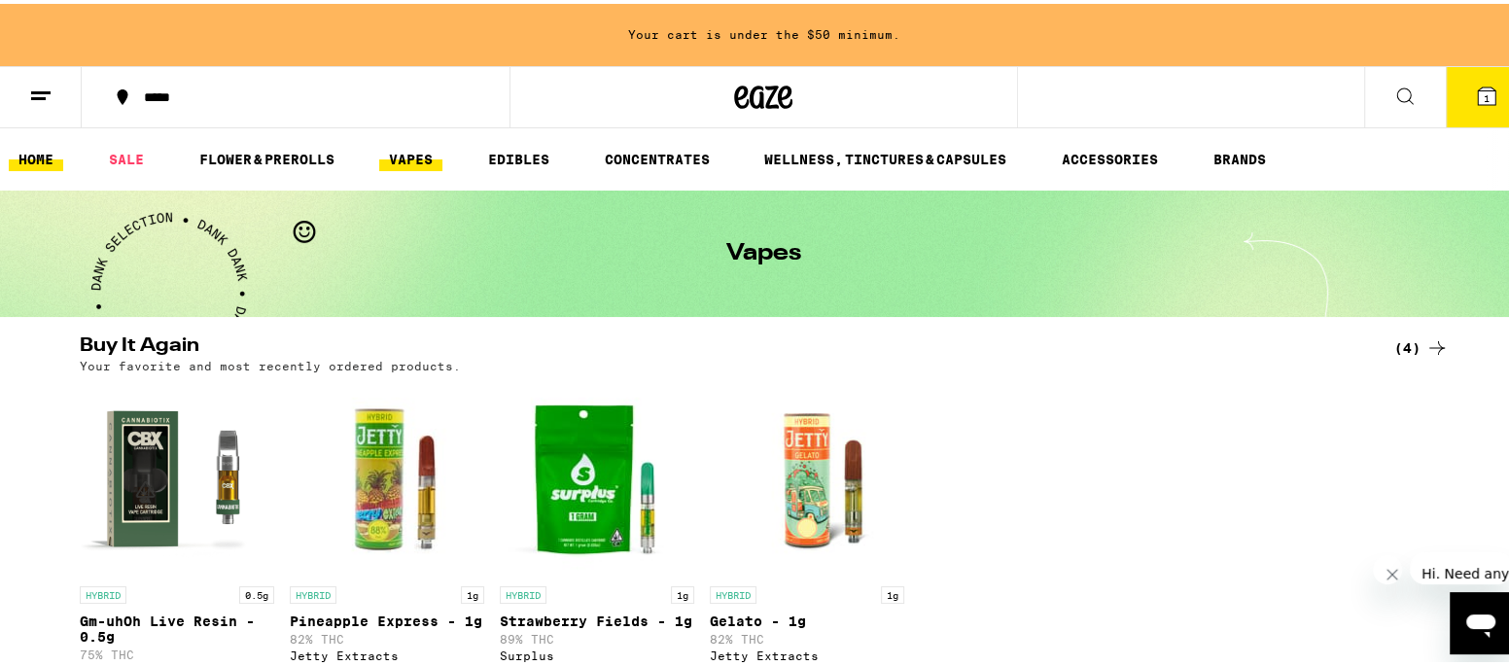
click at [39, 149] on link "HOME" at bounding box center [36, 155] width 54 height 23
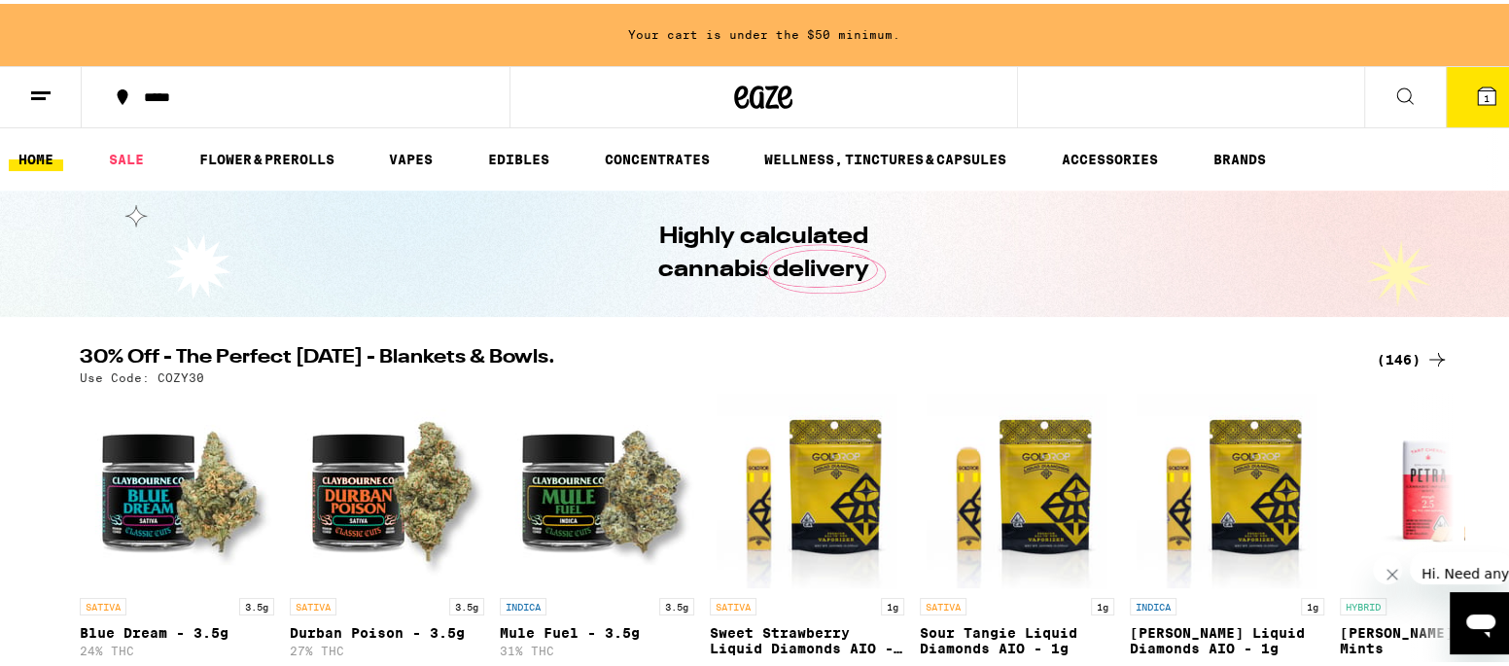
click at [1483, 94] on button "1" at bounding box center [1487, 93] width 82 height 60
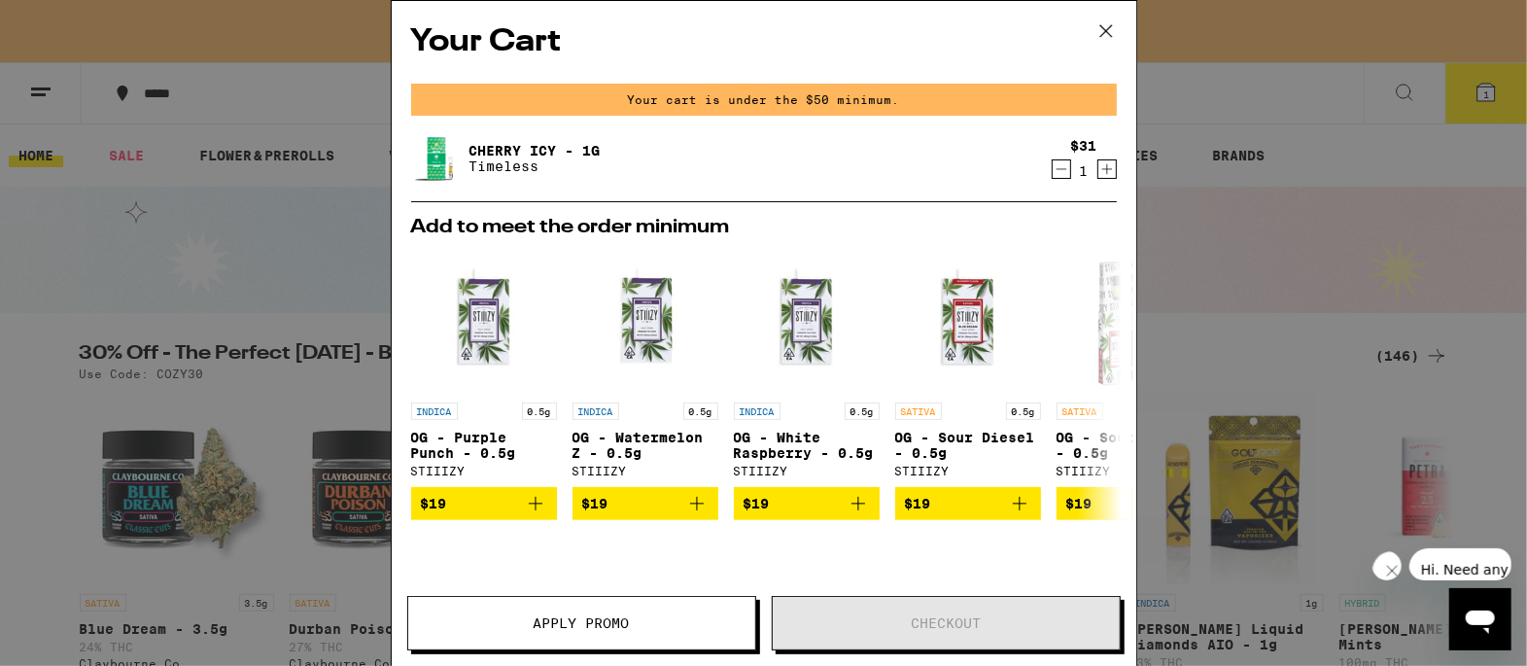
click at [1056, 169] on icon "Decrement" at bounding box center [1061, 169] width 11 height 0
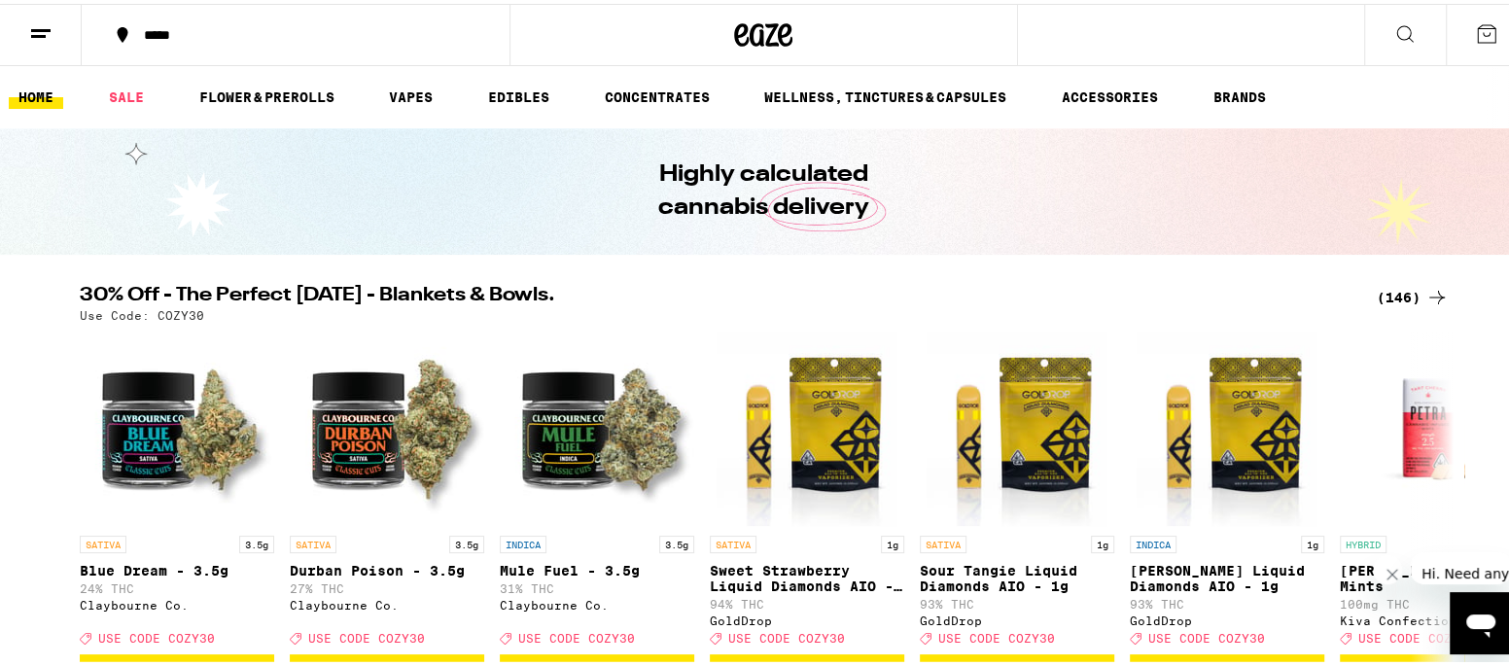
click at [43, 23] on icon at bounding box center [40, 29] width 23 height 23
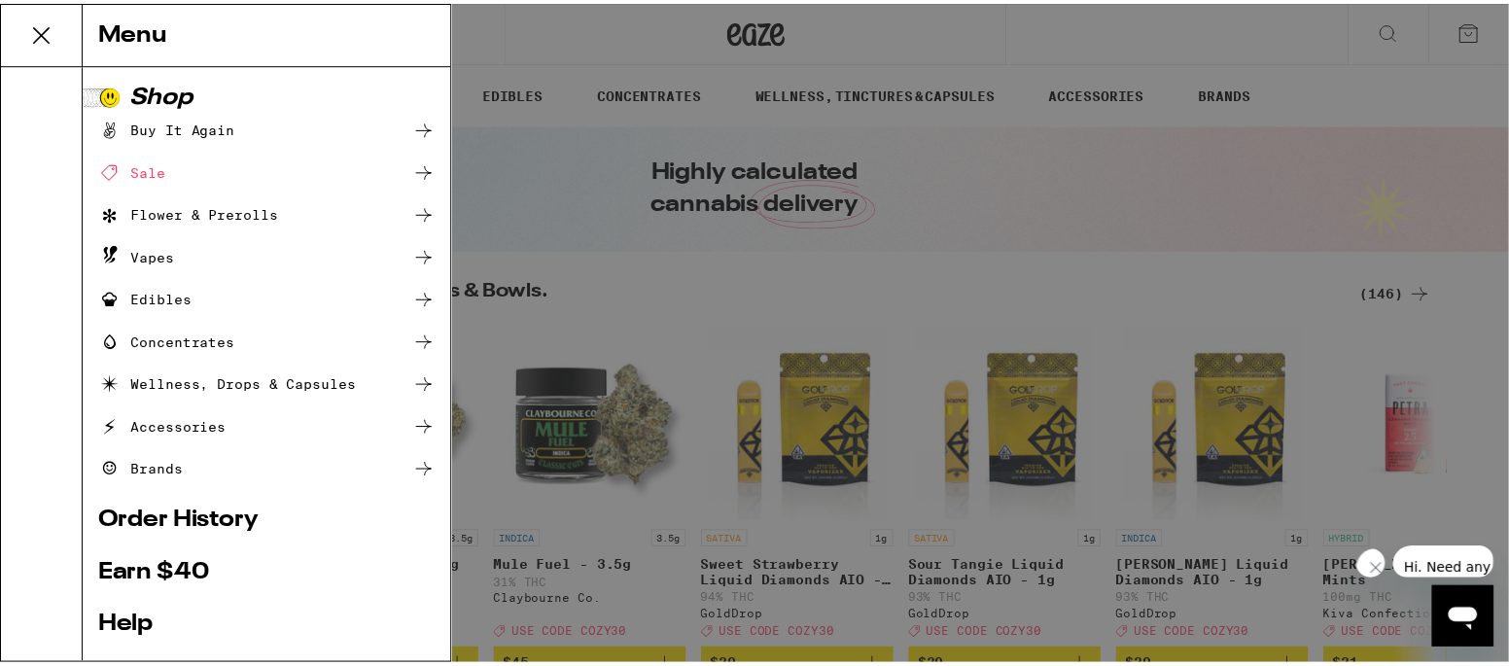
scroll to position [227, 0]
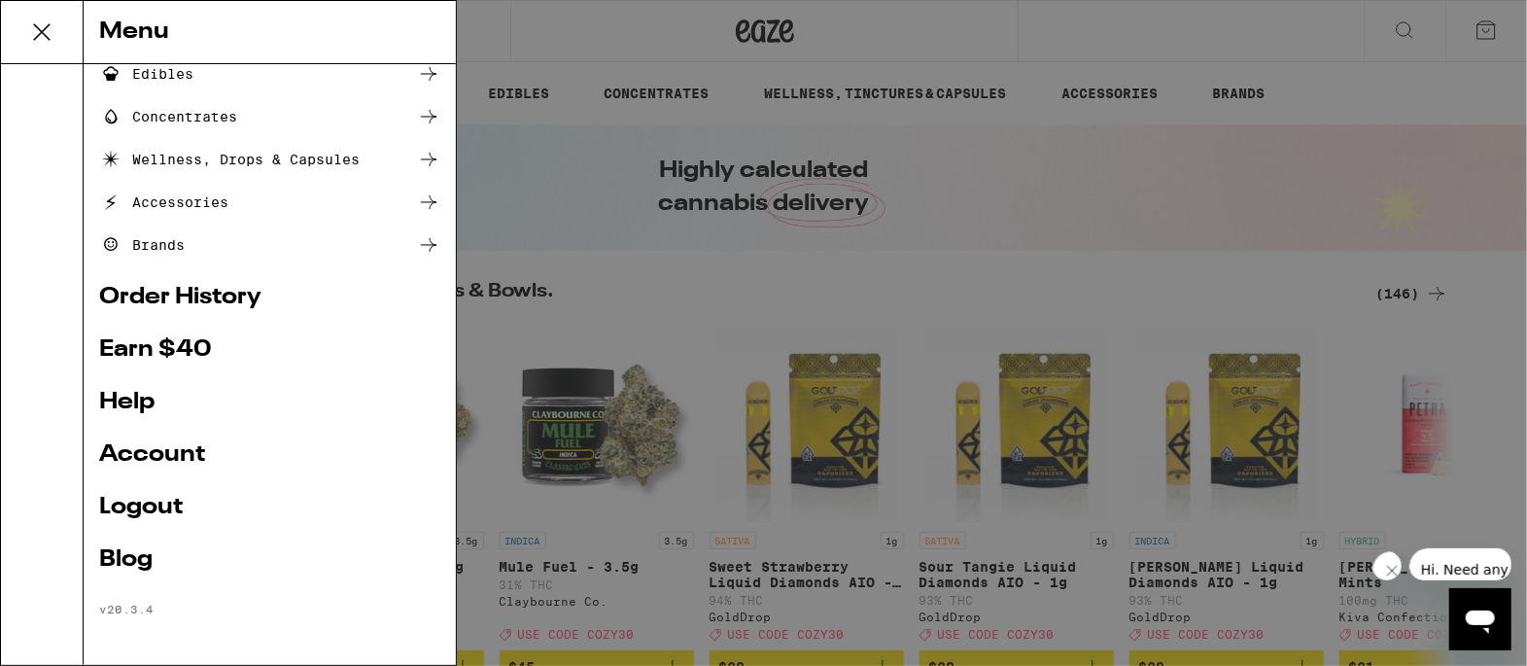
click at [161, 501] on link "Logout" at bounding box center [269, 507] width 341 height 23
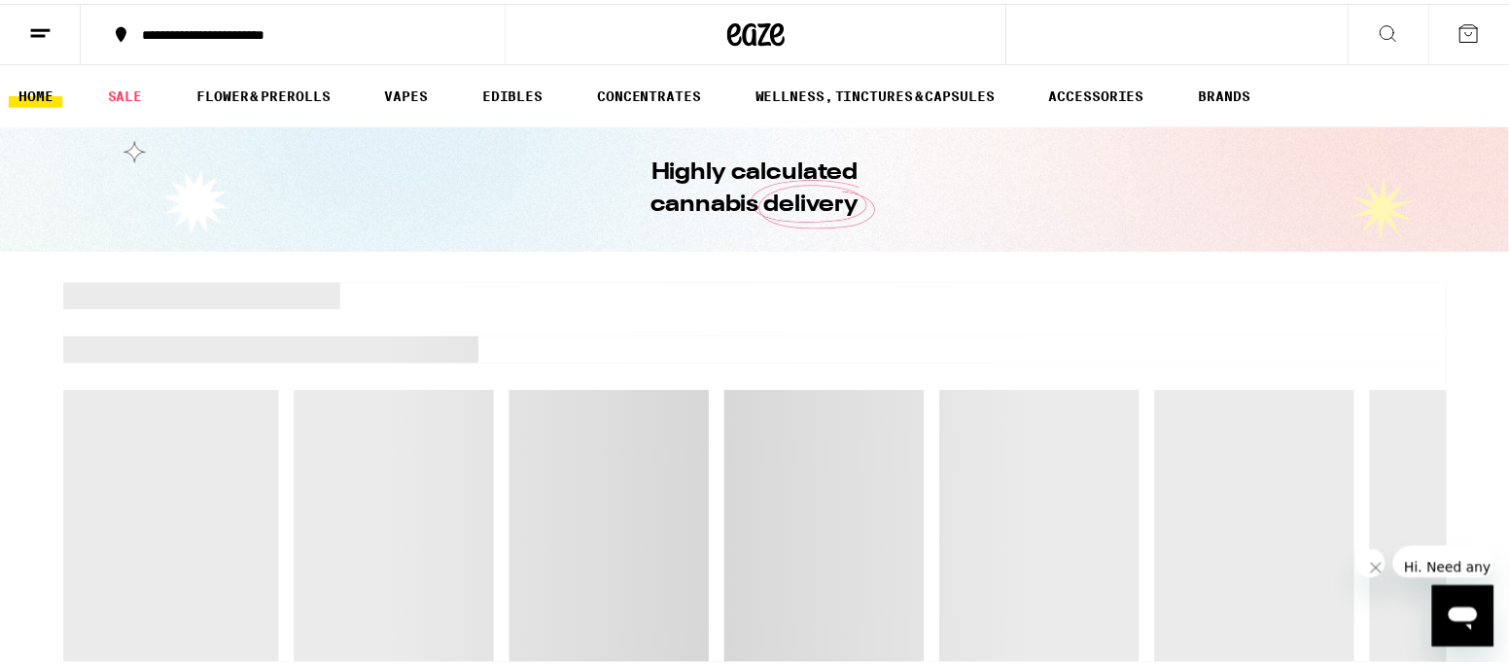
scroll to position [95, 0]
